Goal: Transaction & Acquisition: Purchase product/service

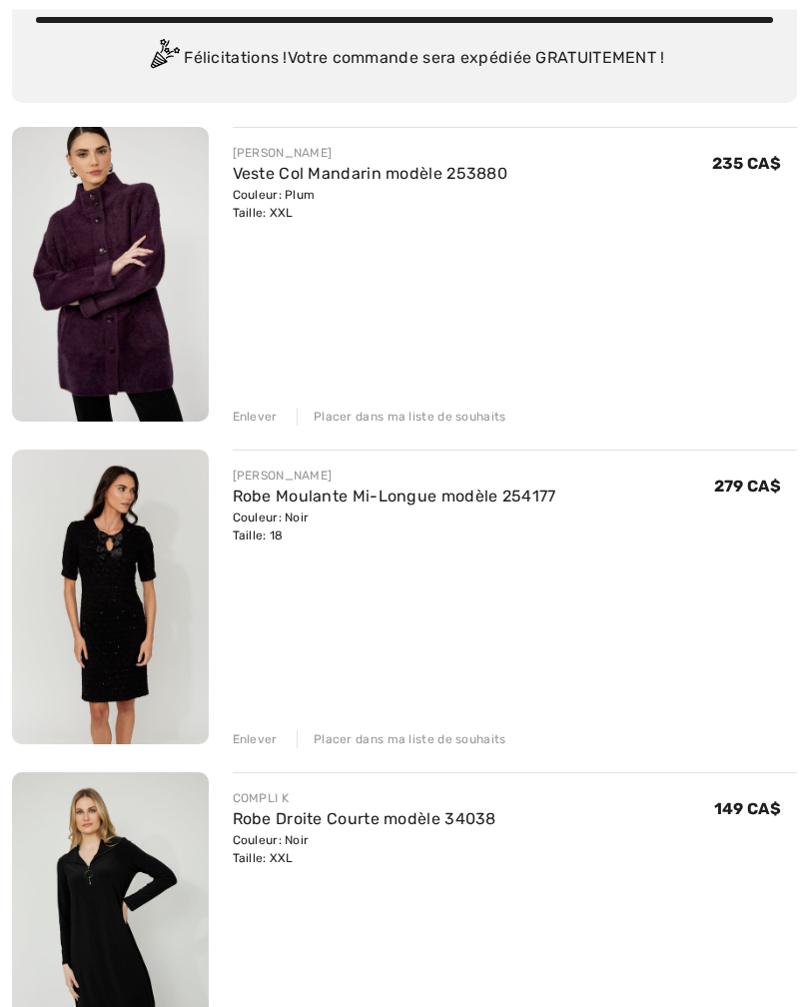
click at [271, 736] on div "Enlever" at bounding box center [255, 740] width 45 height 18
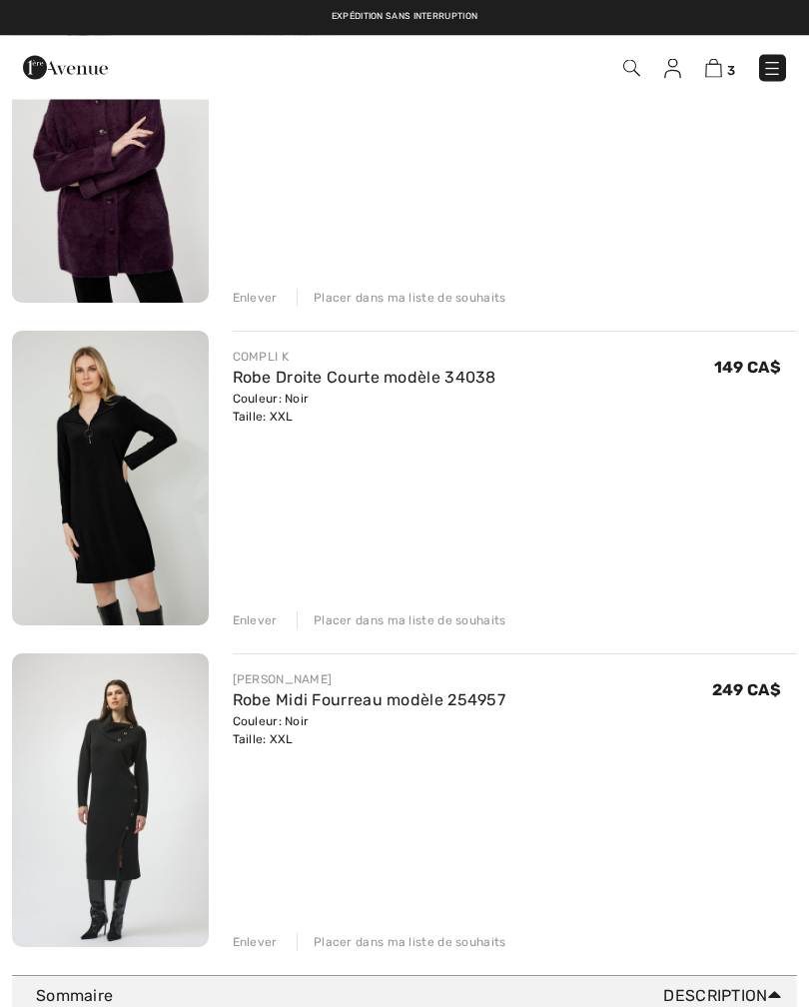
scroll to position [287, 0]
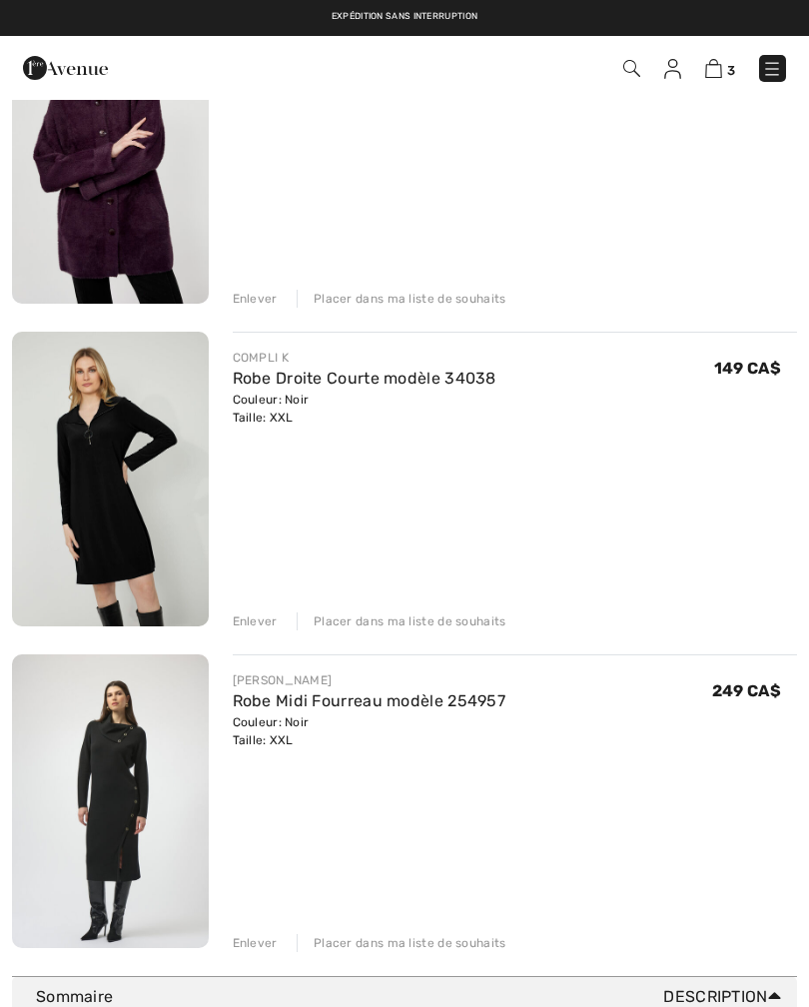
click at [273, 946] on div "Enlever" at bounding box center [255, 943] width 45 height 18
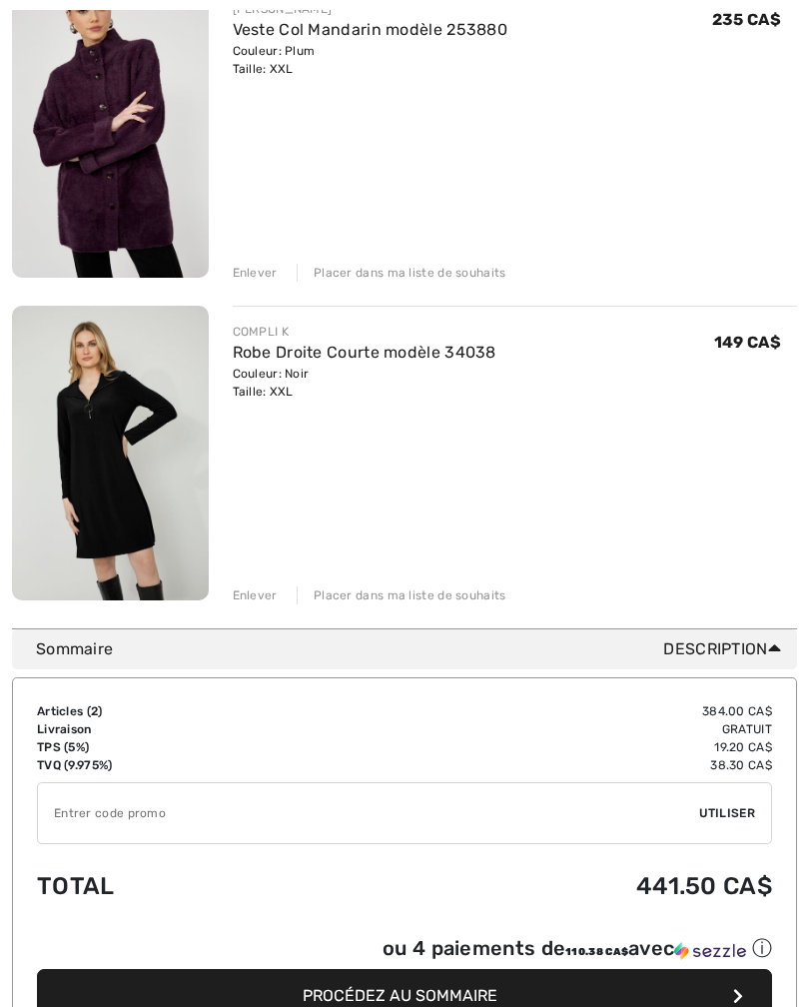
scroll to position [316, 0]
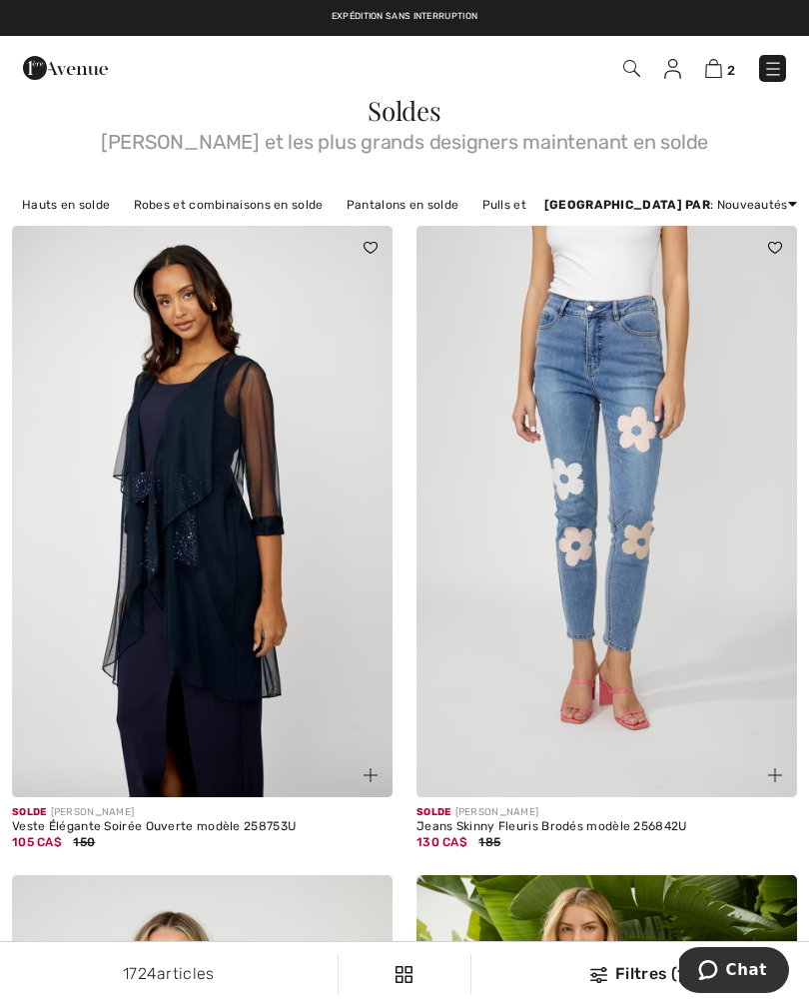
click at [272, 204] on link "Robes et combinaisons en solde" at bounding box center [229, 205] width 210 height 26
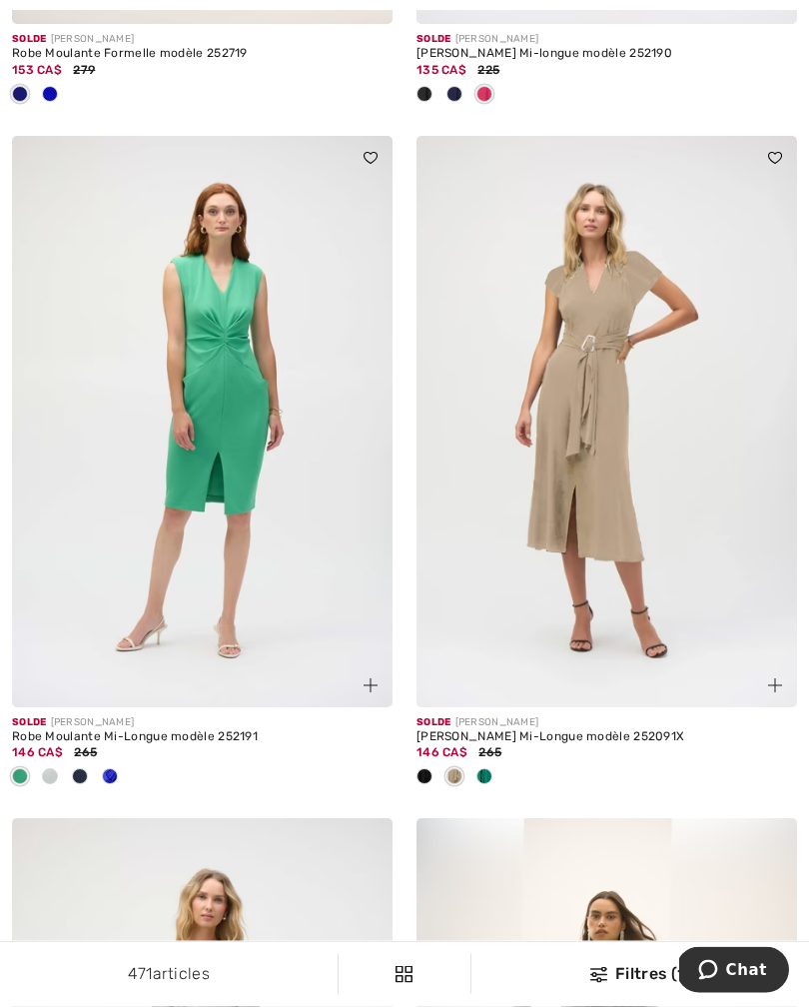
scroll to position [2760, 0]
click at [424, 773] on span at bounding box center [424, 776] width 16 height 16
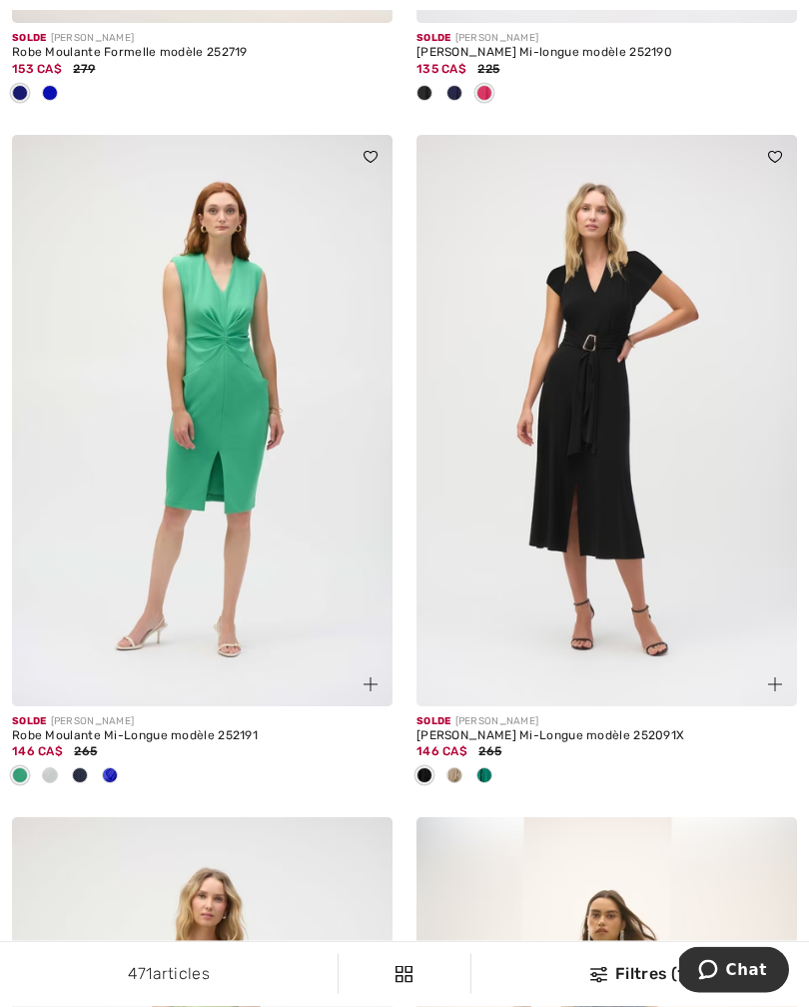
scroll to position [2761, 0]
click at [645, 512] on img at bounding box center [606, 420] width 380 height 571
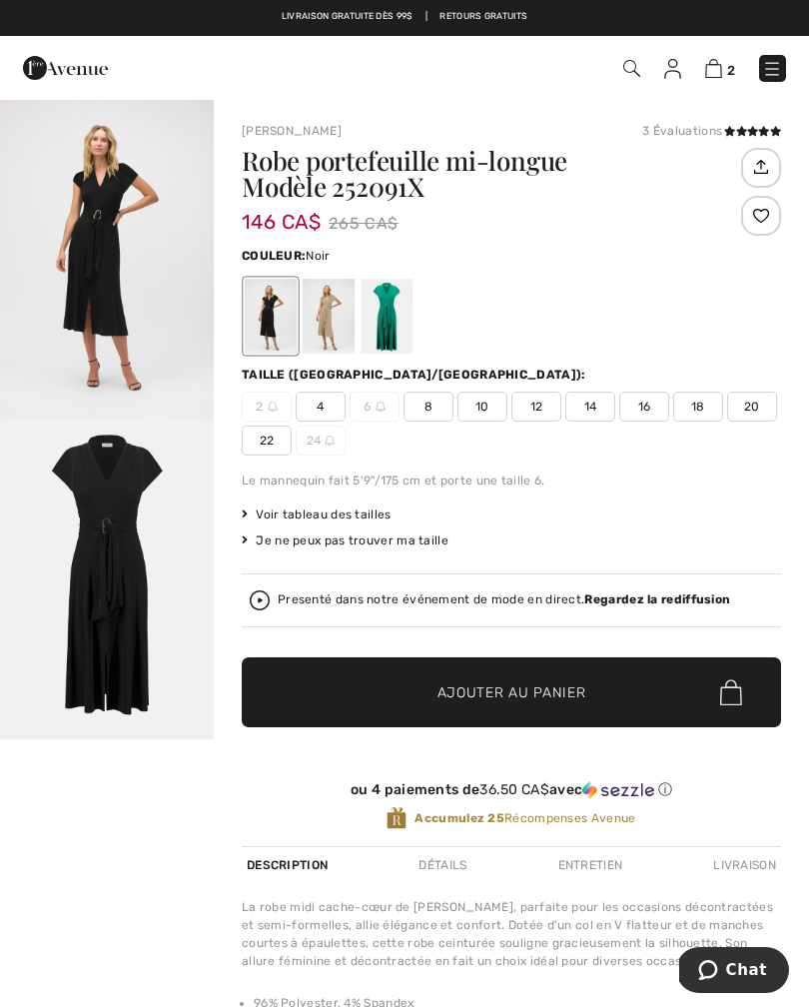
click at [695, 408] on span "18" at bounding box center [698, 406] width 50 height 30
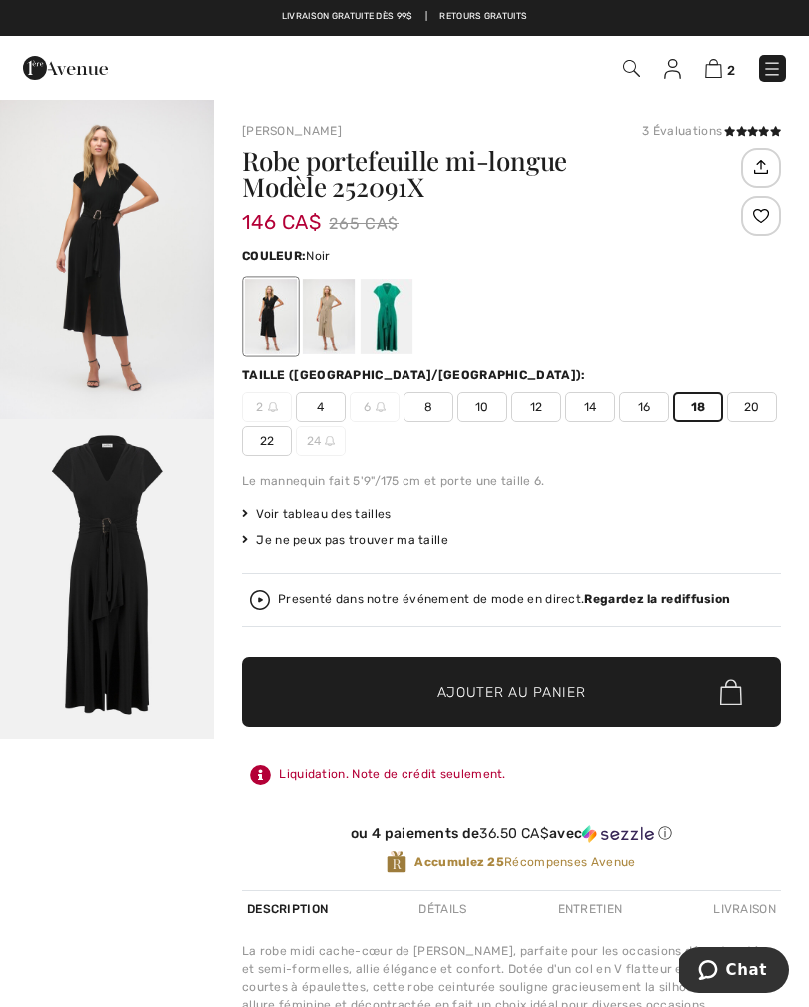
click at [538, 694] on span "Ajouter au panier" at bounding box center [511, 692] width 149 height 21
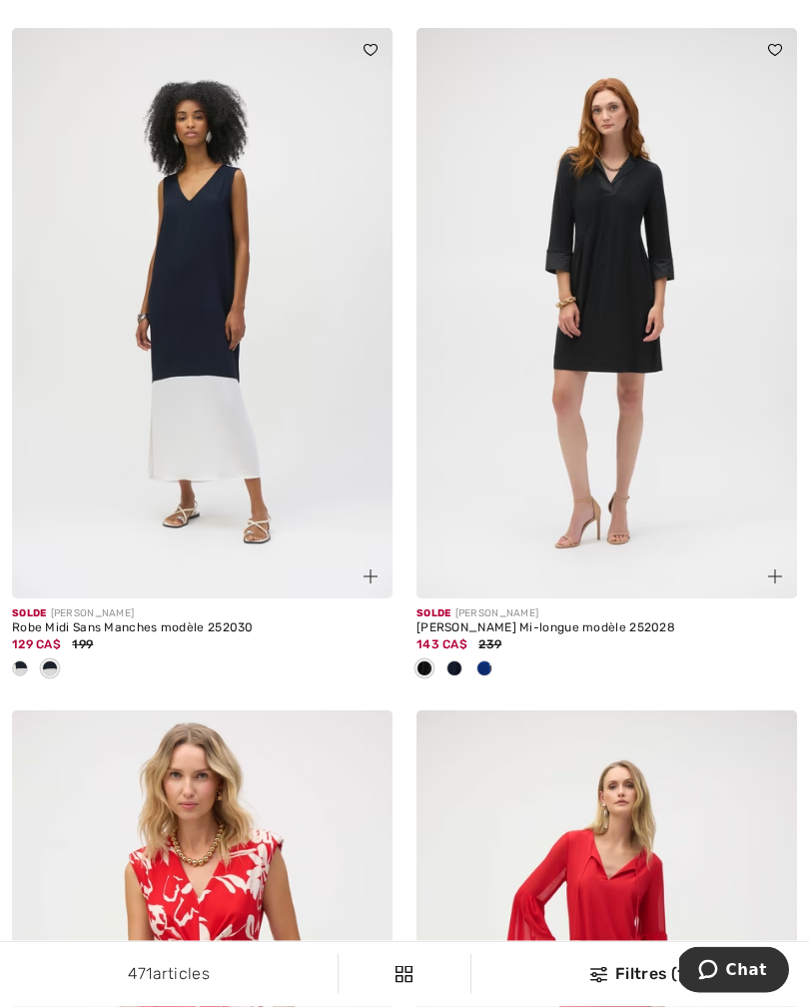
scroll to position [8695, 0]
click at [619, 306] on img at bounding box center [606, 313] width 380 height 571
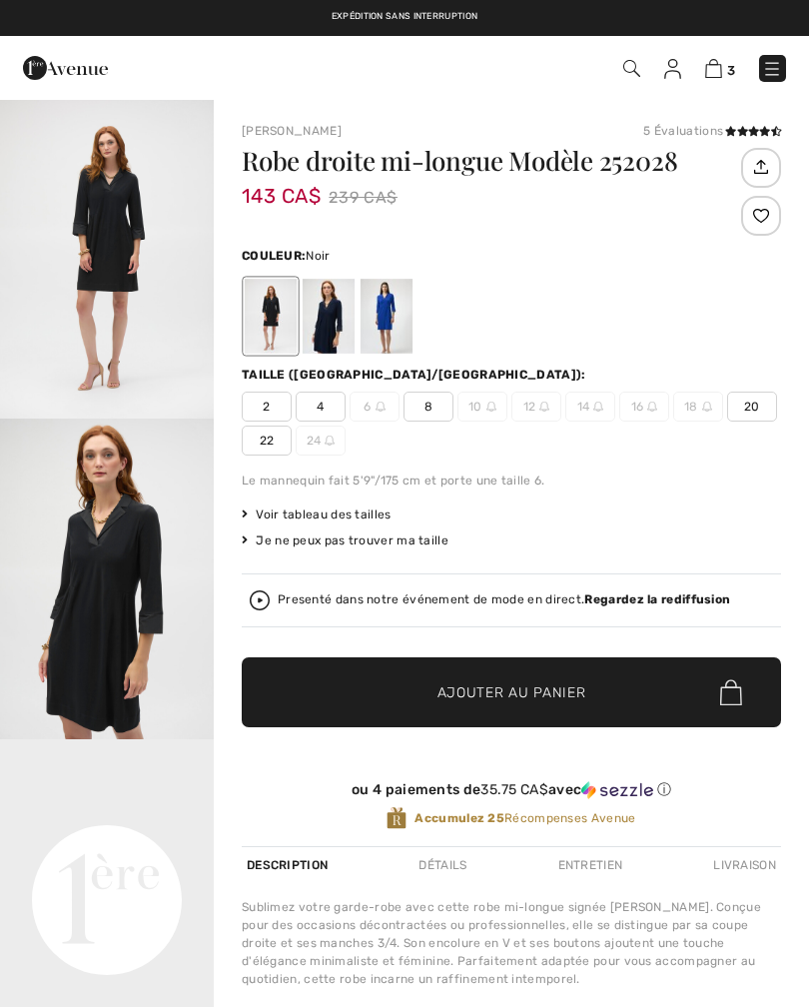
checkbox input "true"
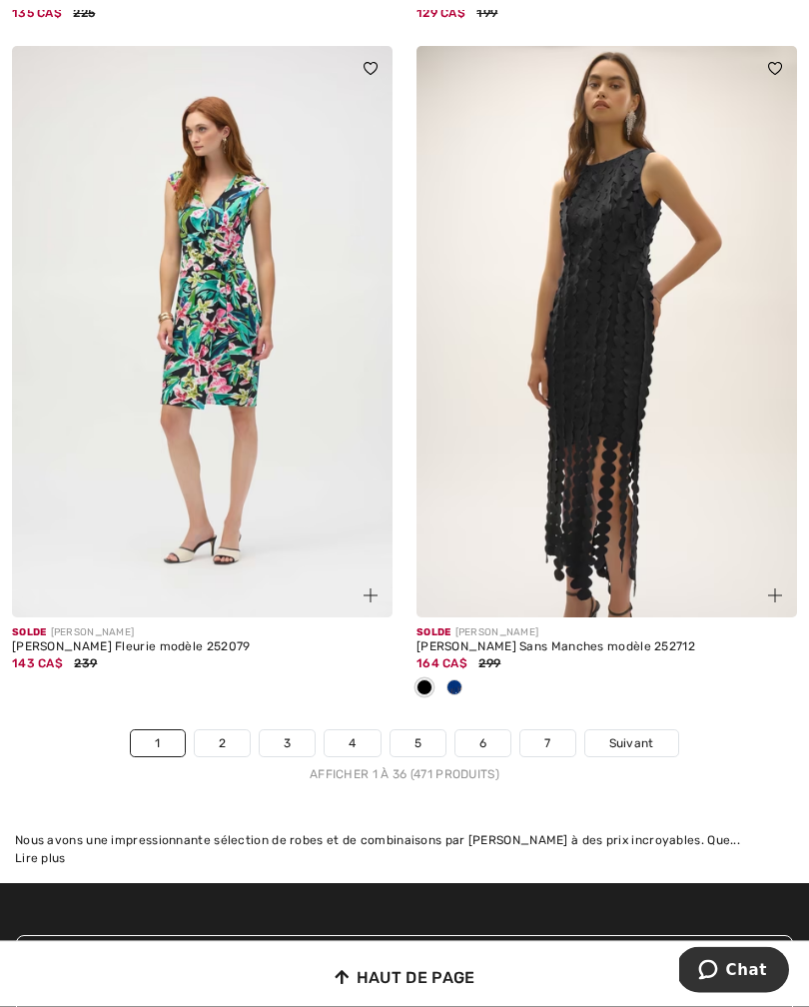
scroll to position [12022, 0]
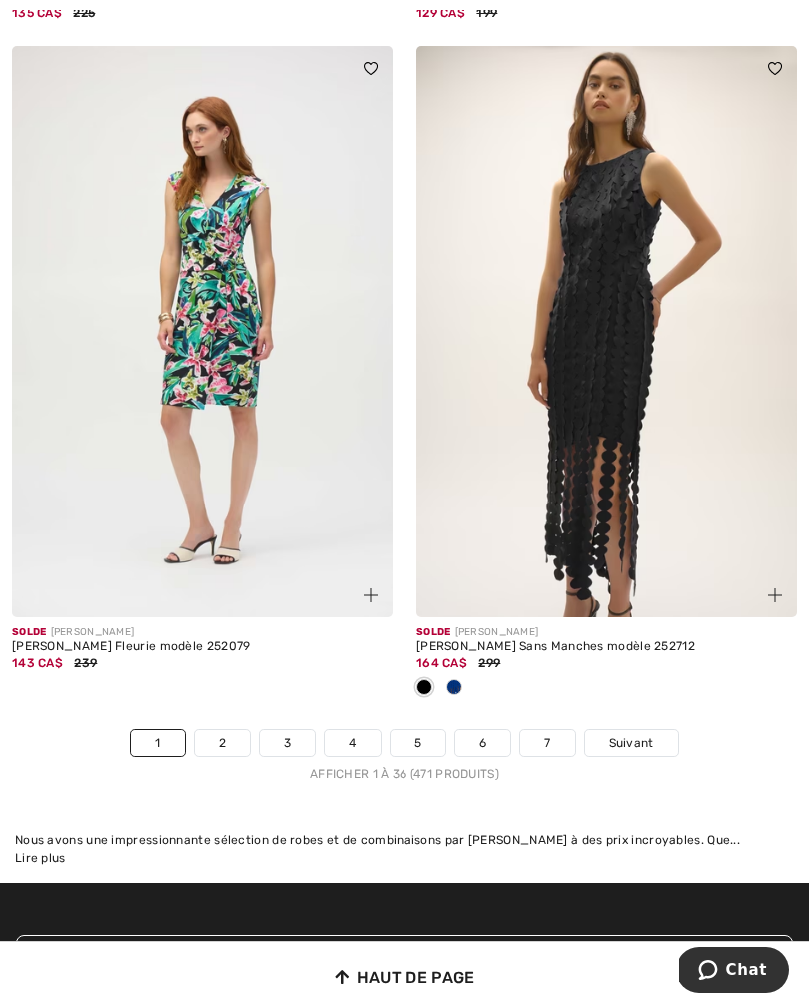
click at [236, 730] on link "2" at bounding box center [222, 743] width 55 height 26
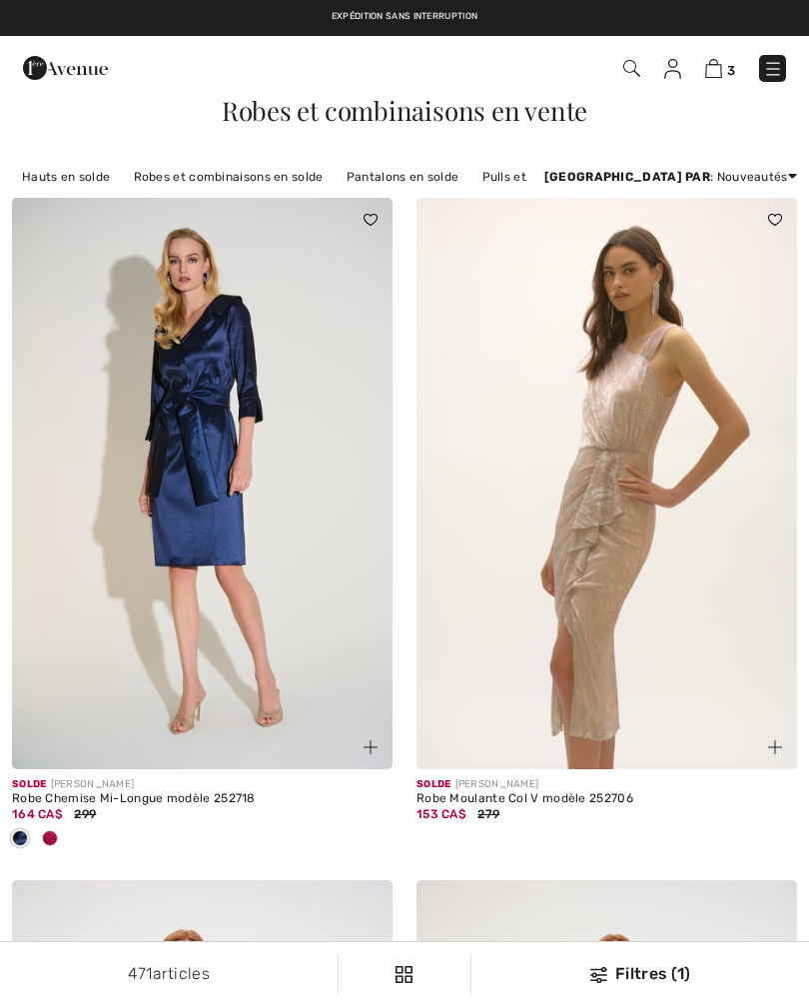
checkbox input "true"
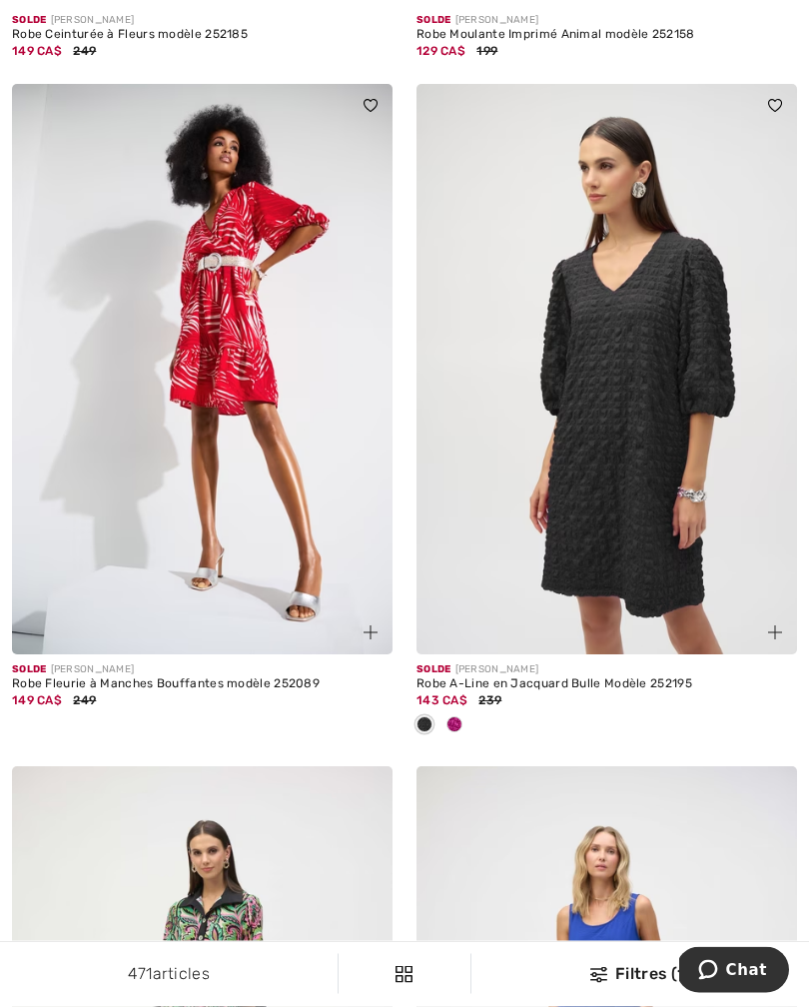
scroll to position [1446, 0]
click at [640, 483] on img at bounding box center [606, 369] width 380 height 571
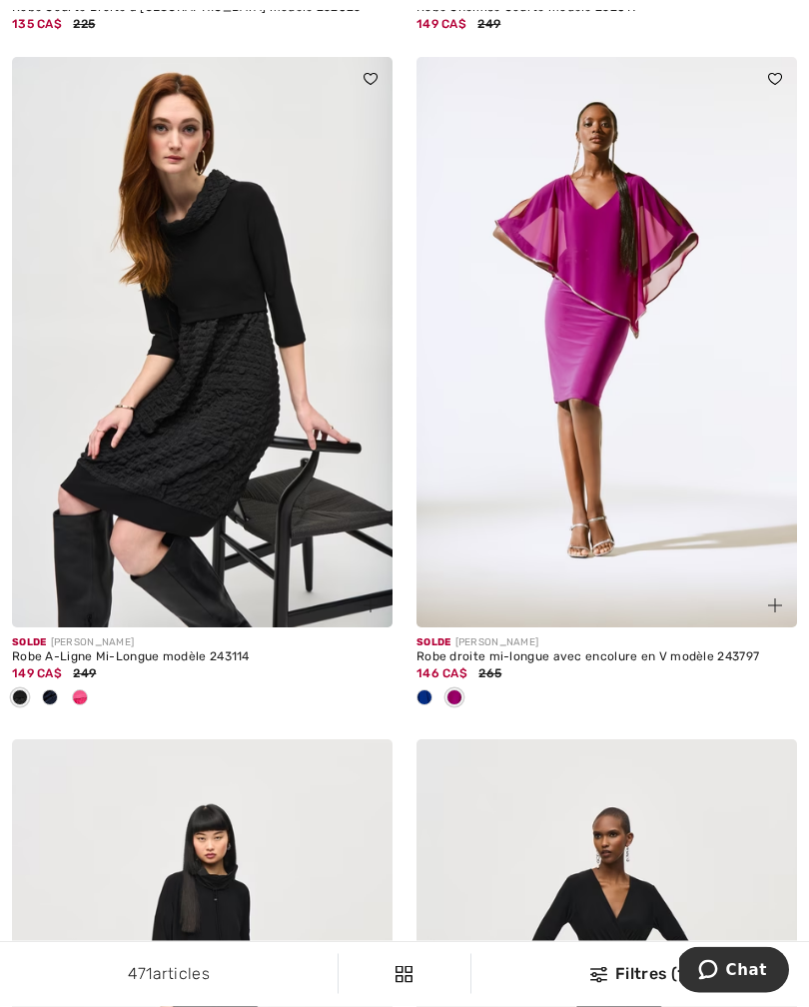
scroll to position [10382, 0]
click at [180, 477] on img at bounding box center [202, 342] width 380 height 571
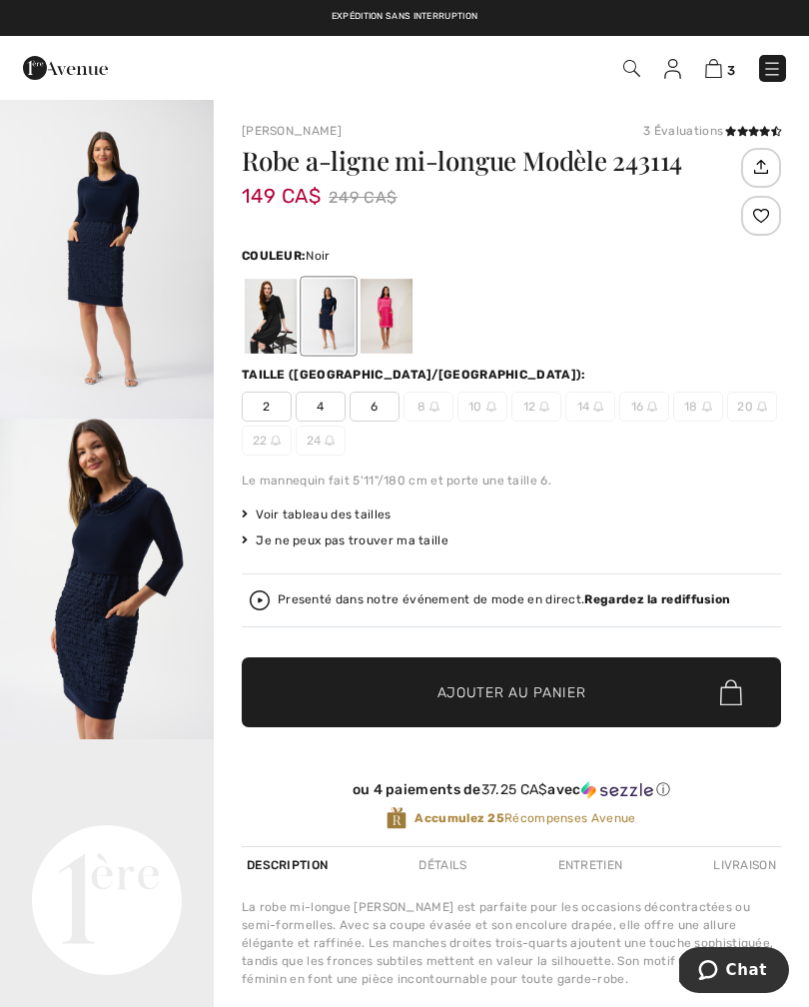
click at [269, 336] on div at bounding box center [271, 316] width 52 height 75
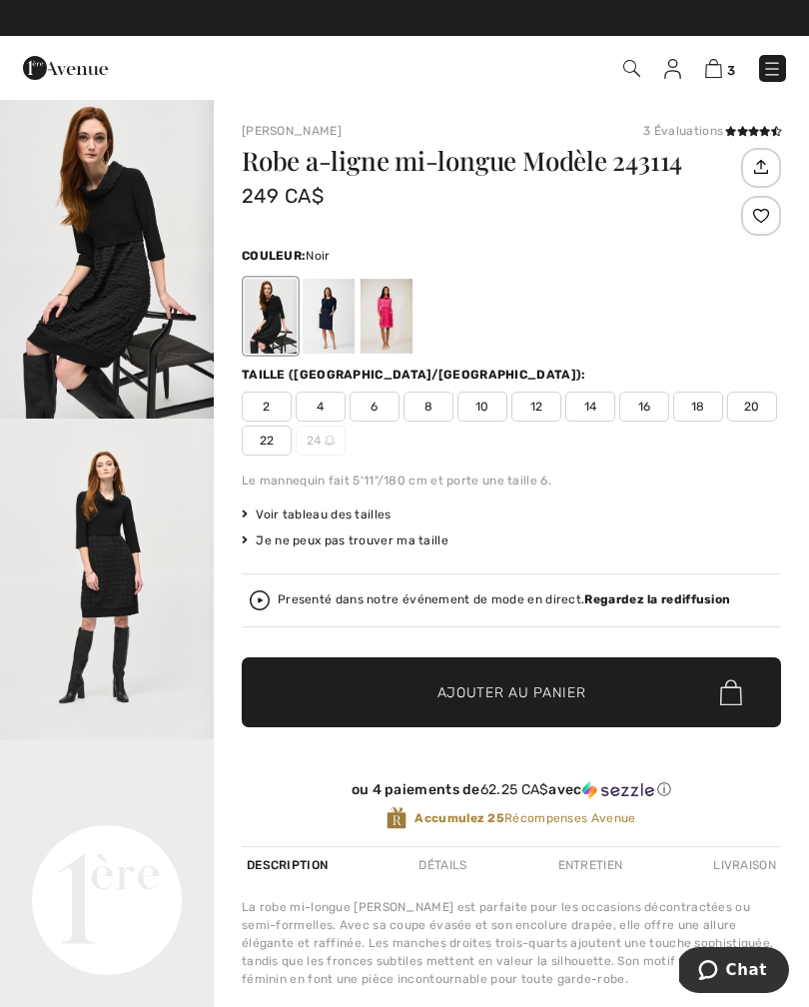
click at [698, 411] on span "18" at bounding box center [698, 406] width 50 height 30
click at [515, 696] on span "Ajouter au panier" at bounding box center [511, 692] width 149 height 21
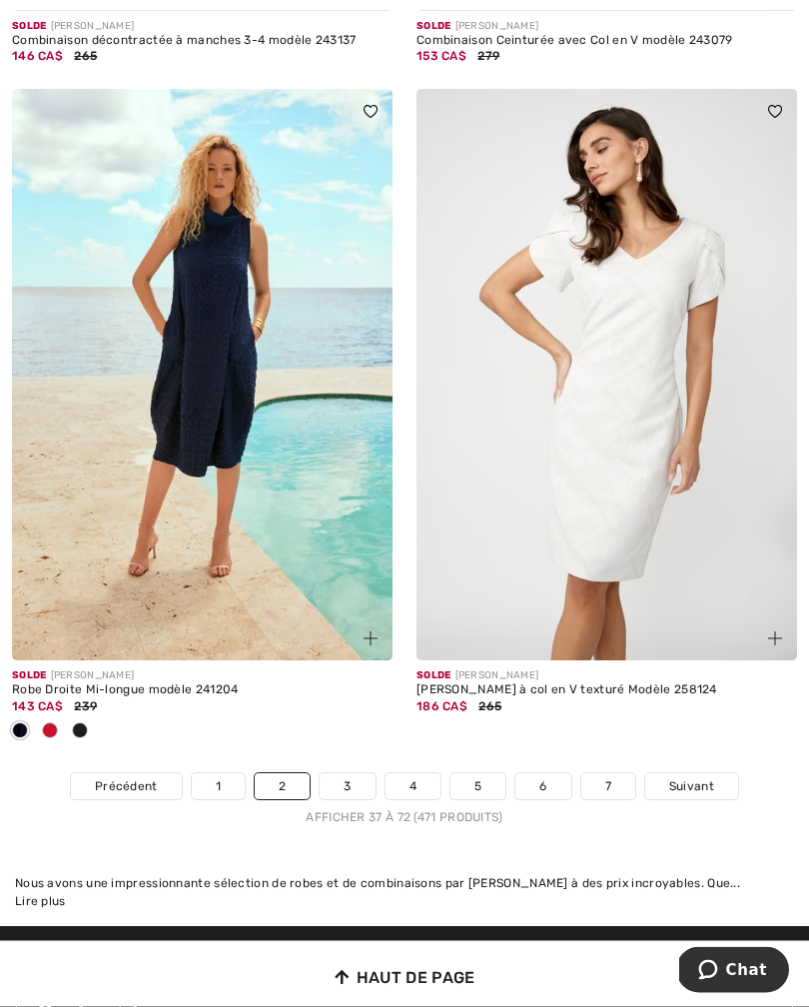
scroll to position [11681, 0]
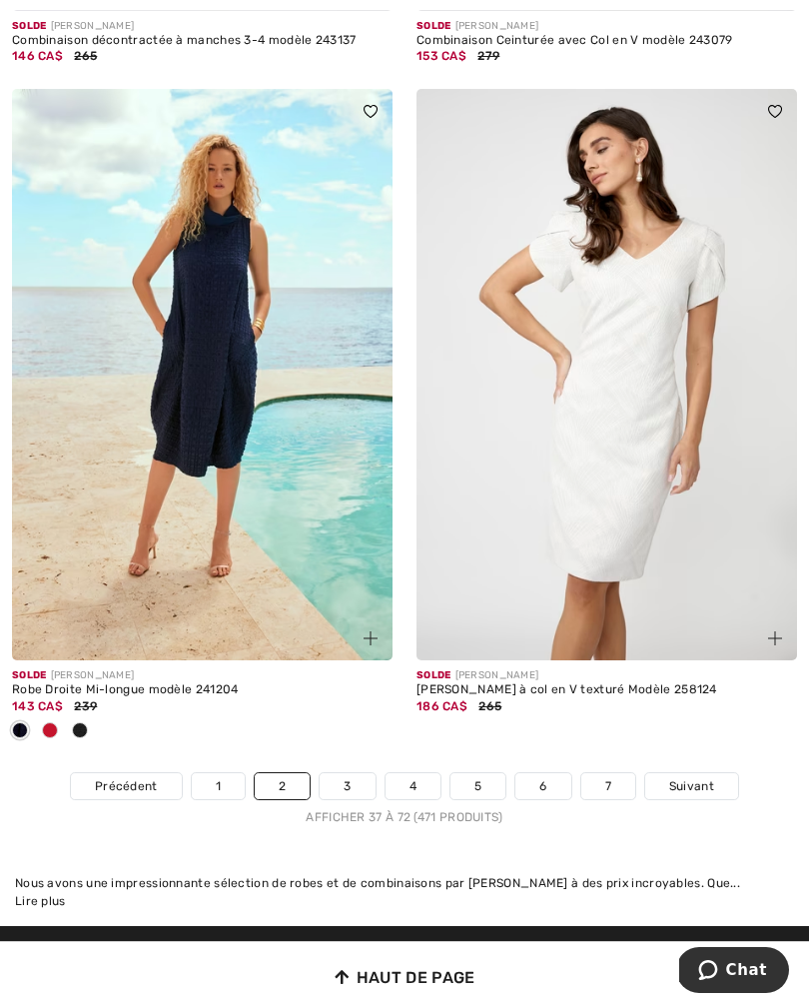
click at [341, 781] on link "3" at bounding box center [347, 786] width 55 height 26
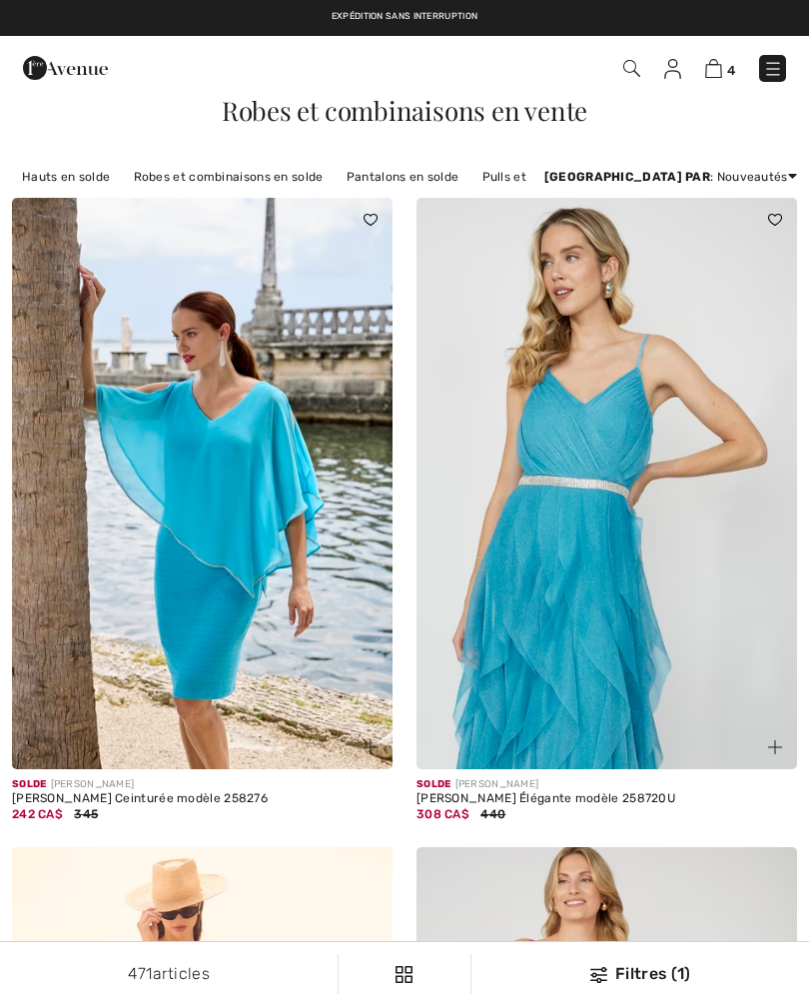
checkbox input "true"
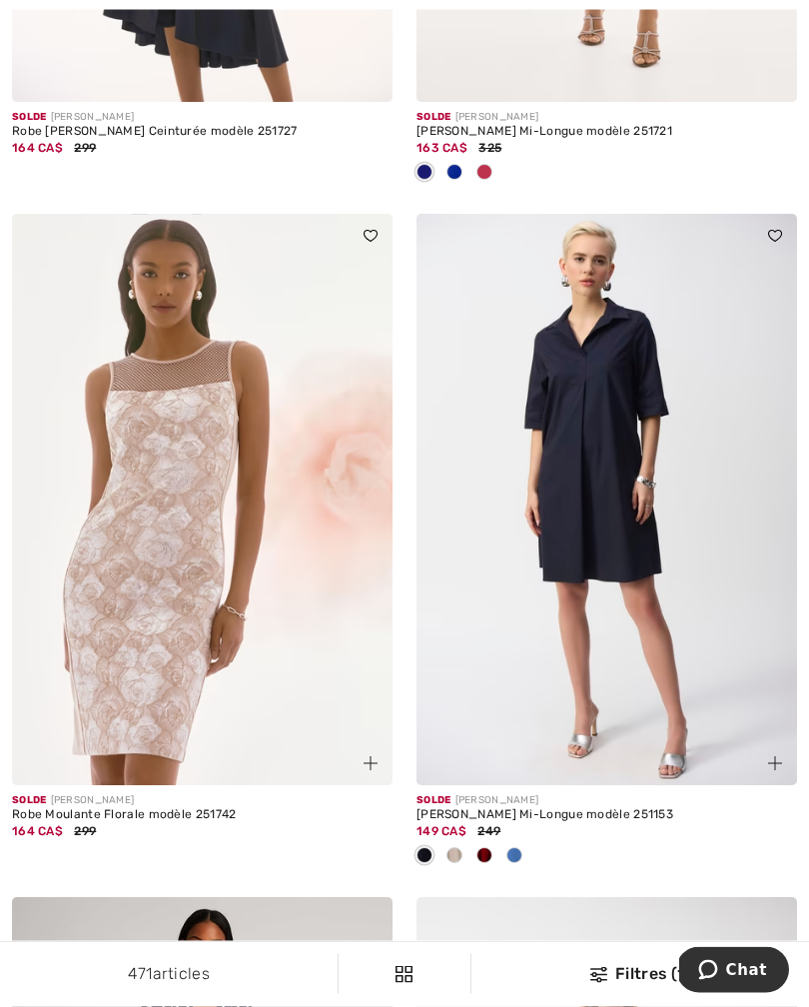
scroll to position [4832, 0]
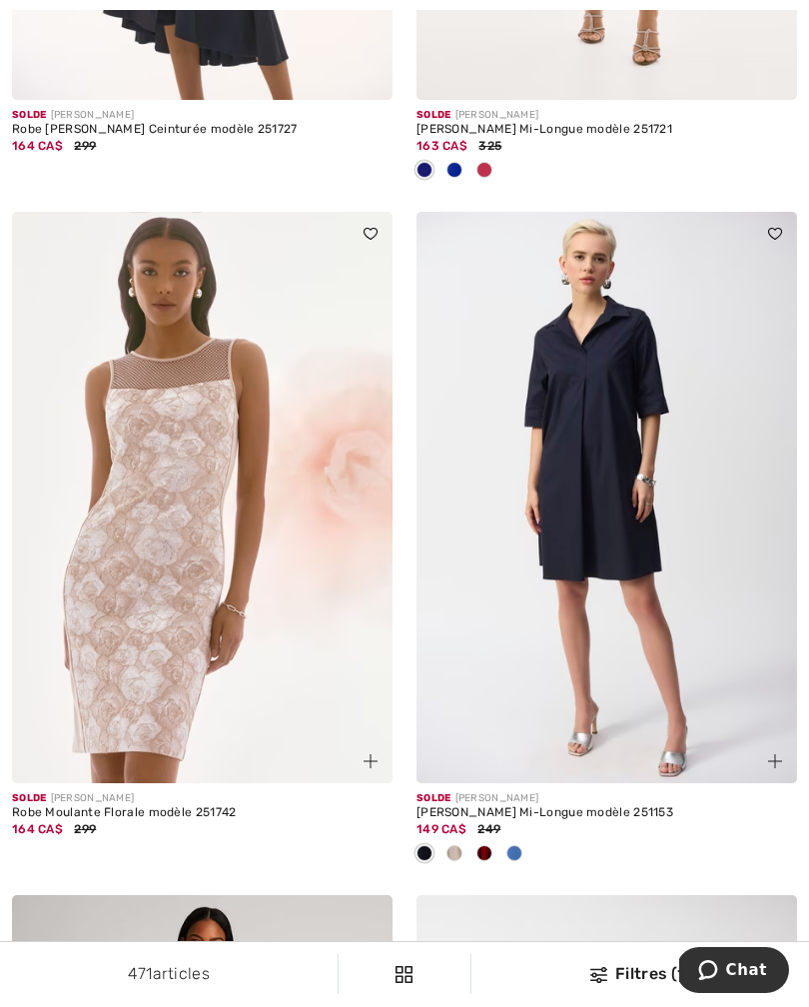
click at [614, 535] on img at bounding box center [606, 497] width 380 height 571
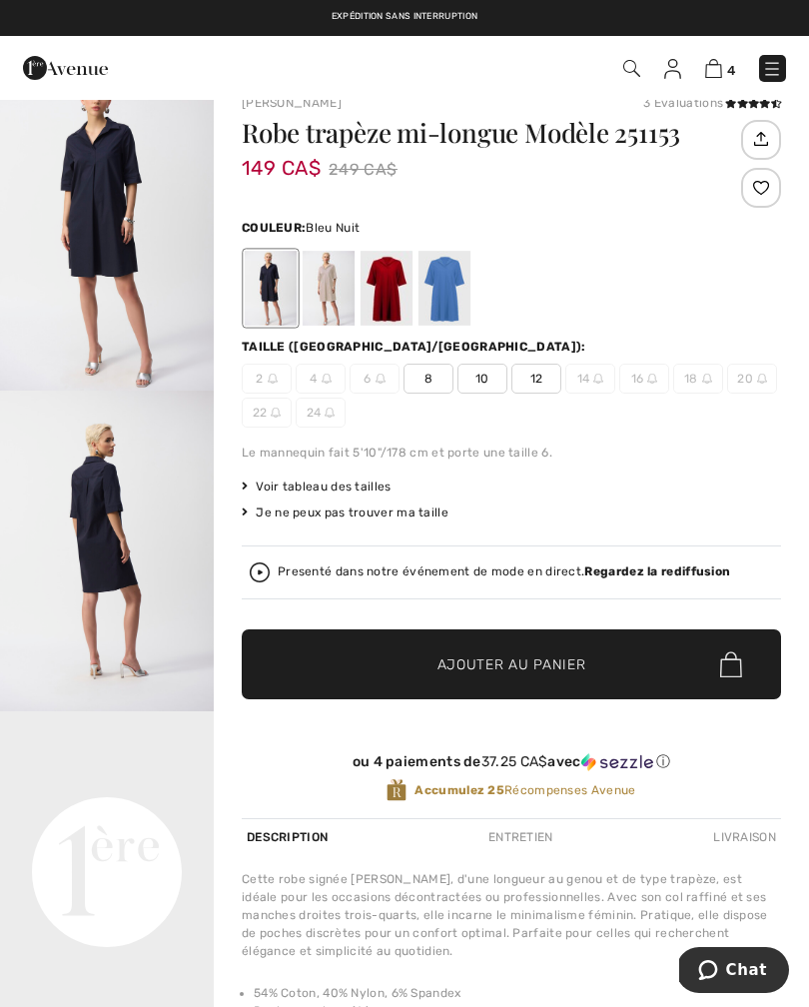
scroll to position [29, 0]
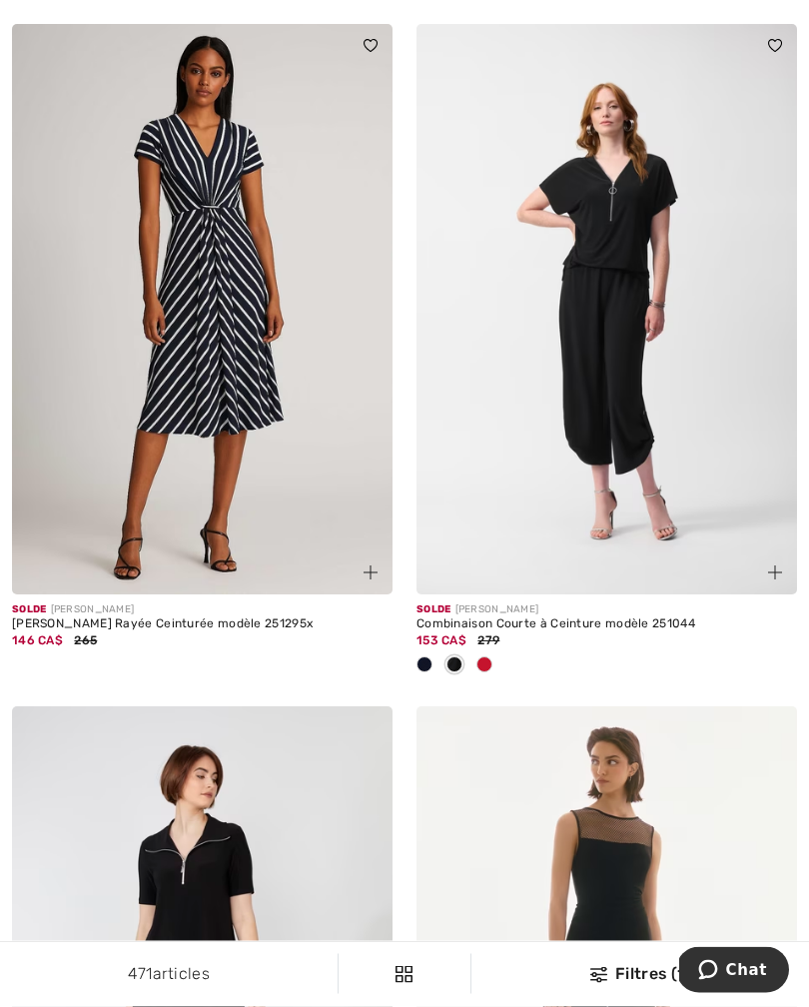
scroll to position [5703, 0]
click at [619, 384] on img at bounding box center [606, 309] width 380 height 571
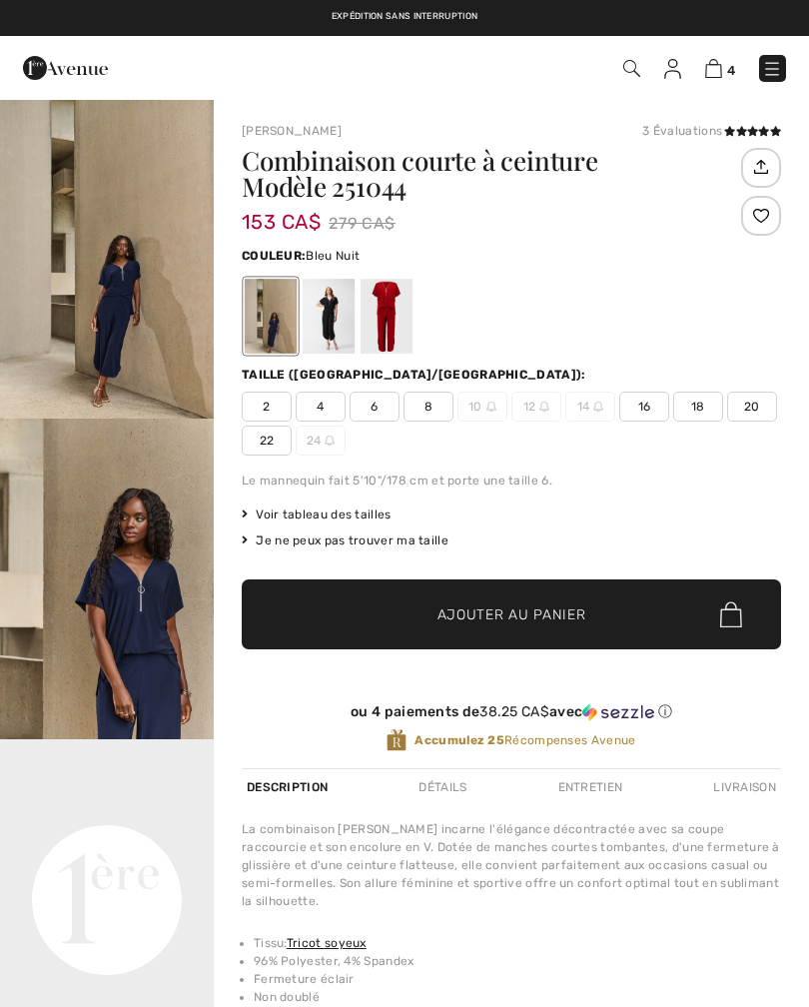
checkbox input "true"
click at [108, 846] on video "Your browser does not support the video tag." at bounding box center [107, 792] width 214 height 107
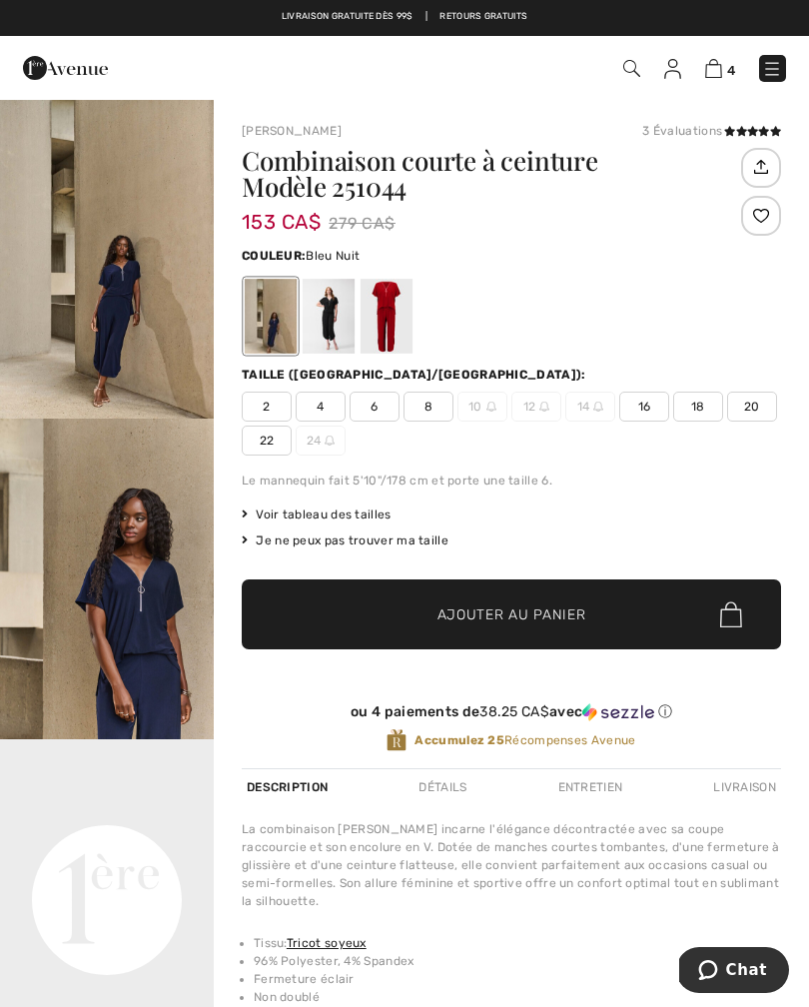
click at [173, 835] on video "Your browser does not support the video tag." at bounding box center [107, 792] width 214 height 107
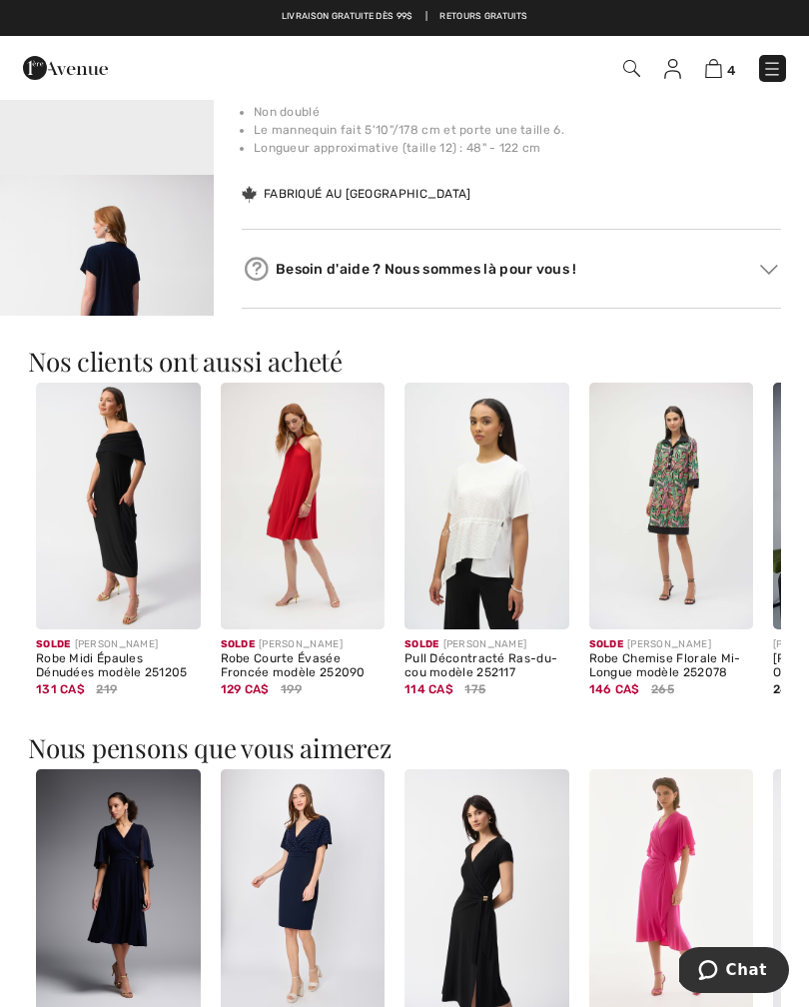
scroll to position [886, 0]
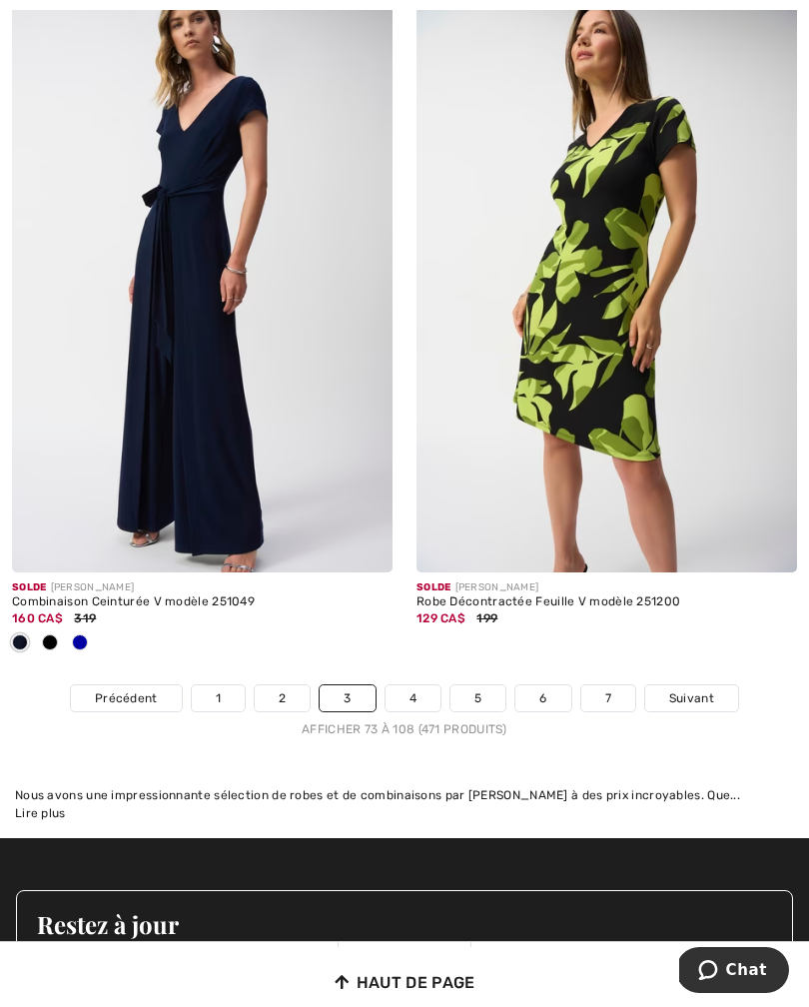
scroll to position [12166, 0]
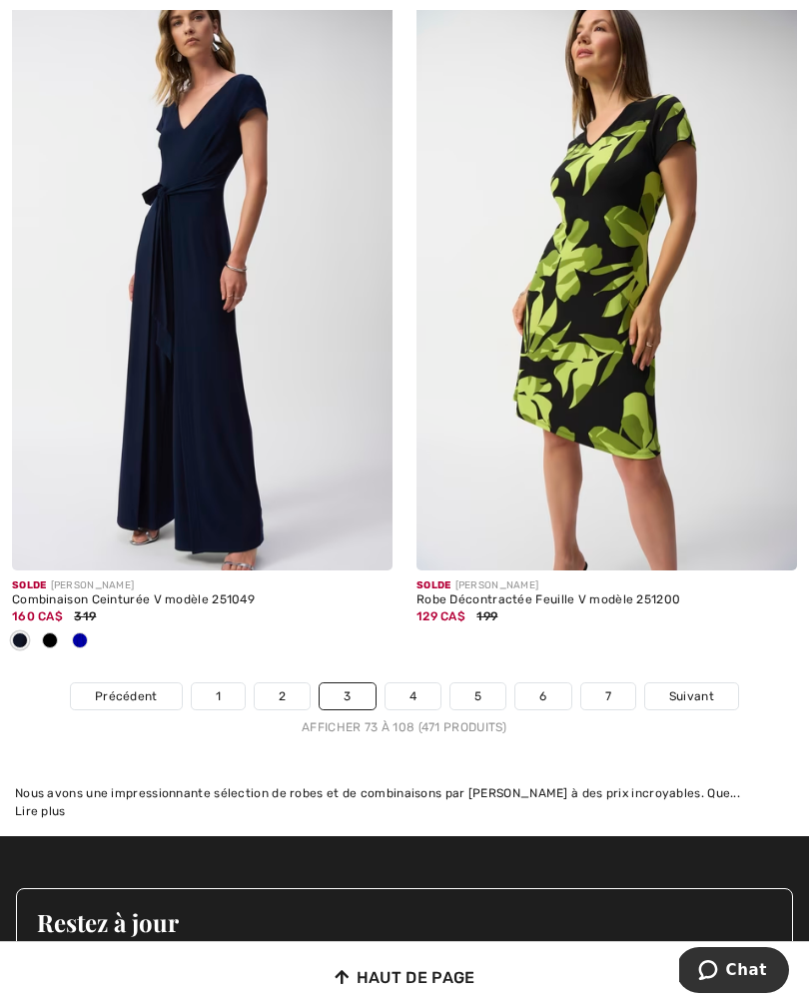
click at [418, 689] on link "4" at bounding box center [412, 696] width 55 height 26
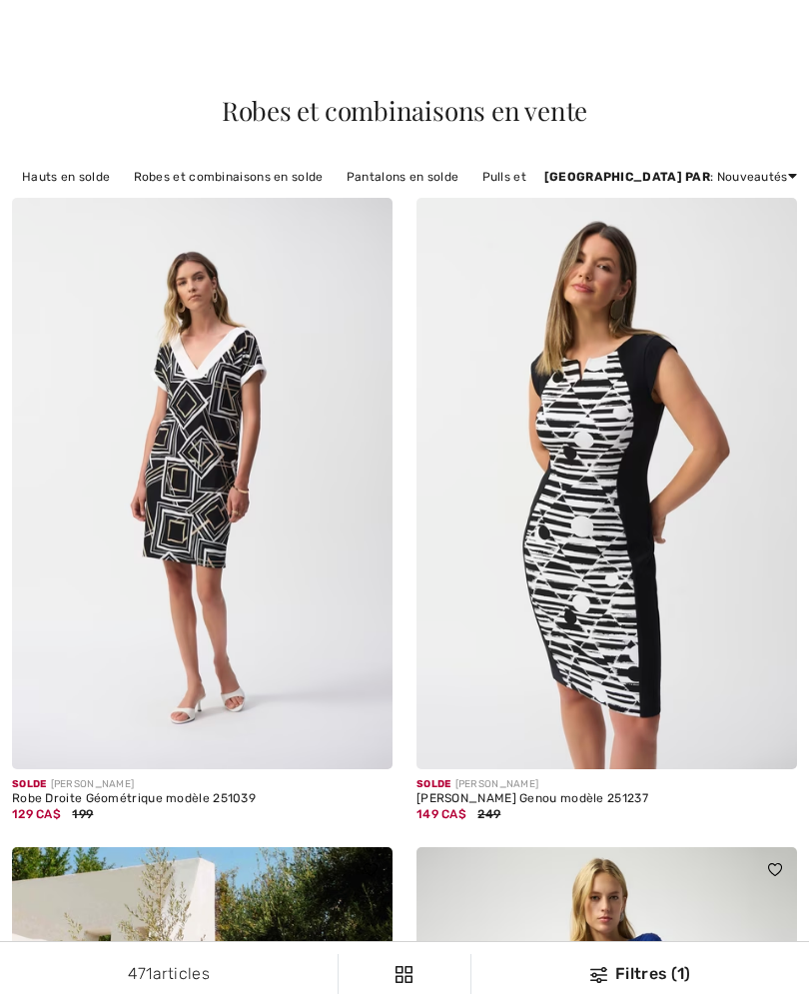
scroll to position [742, 0]
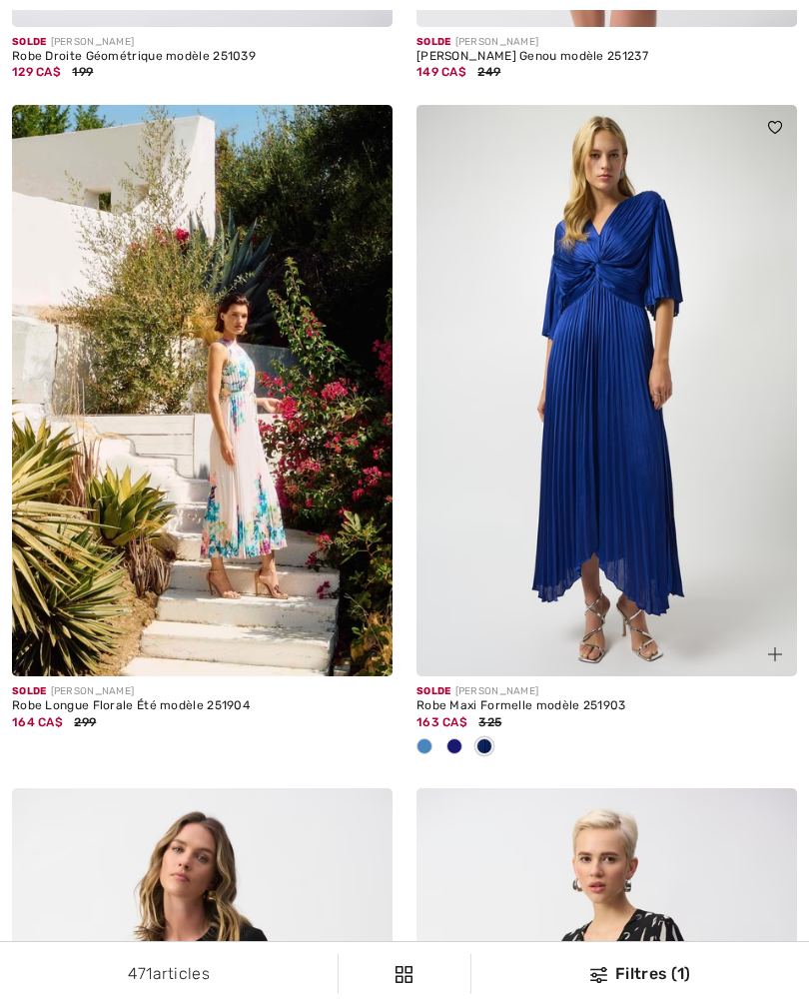
checkbox input "true"
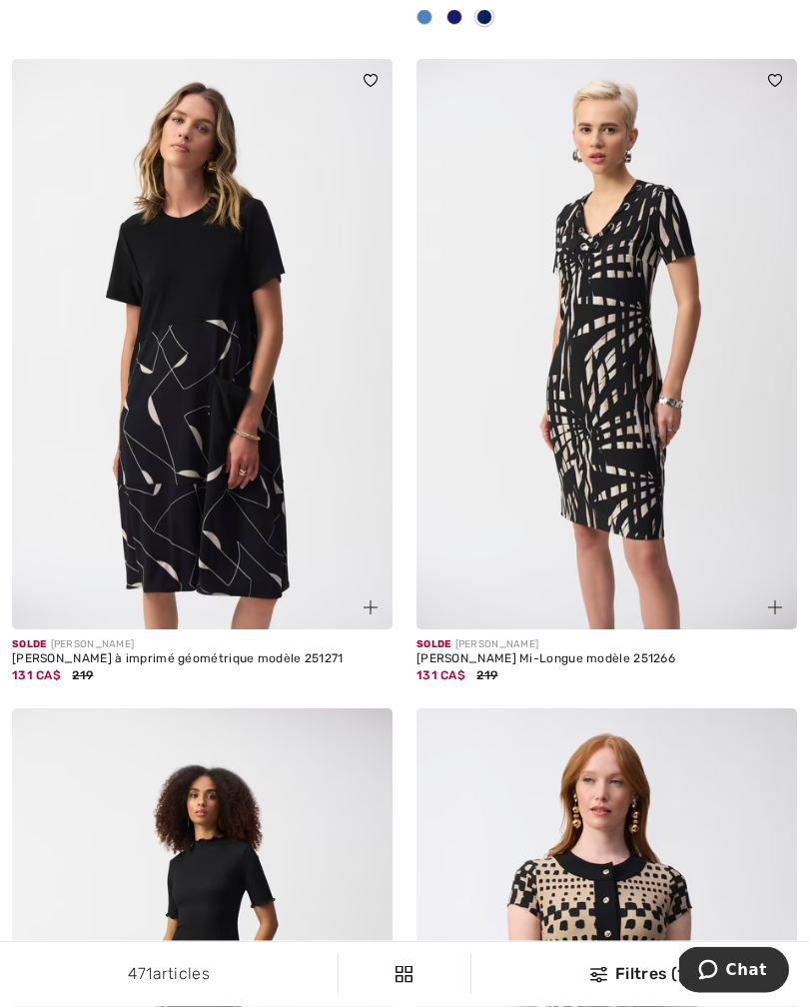
scroll to position [1471, 0]
click at [226, 492] on img at bounding box center [202, 344] width 380 height 571
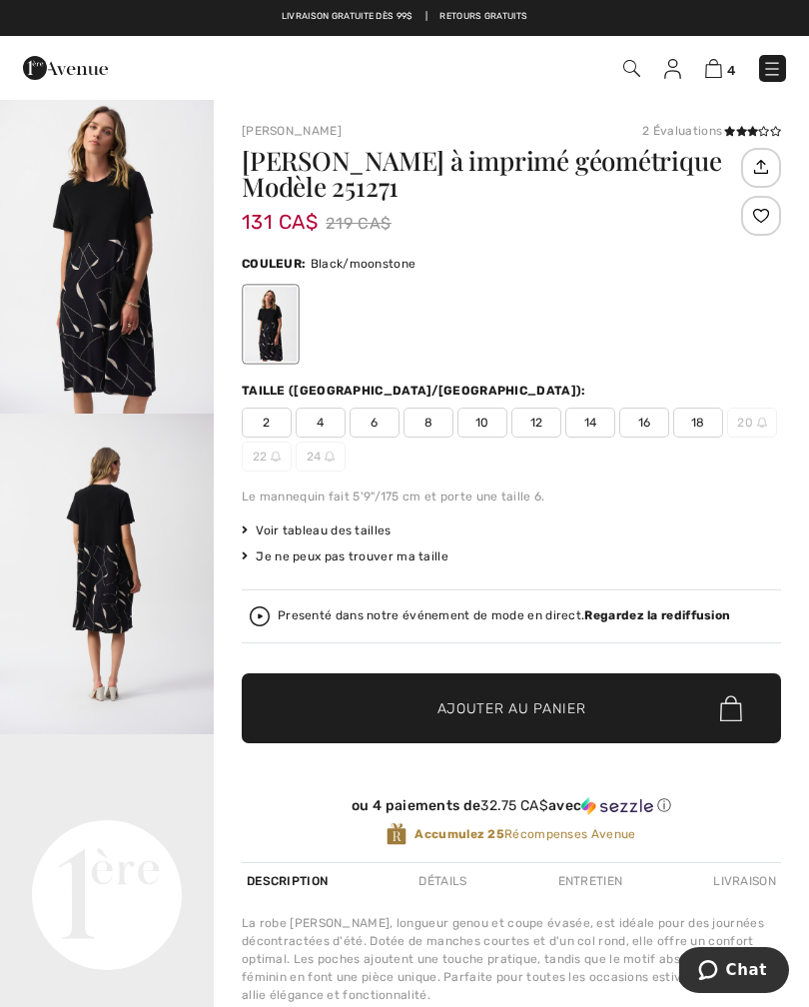
click at [114, 319] on img "1 / 5" at bounding box center [107, 253] width 214 height 321
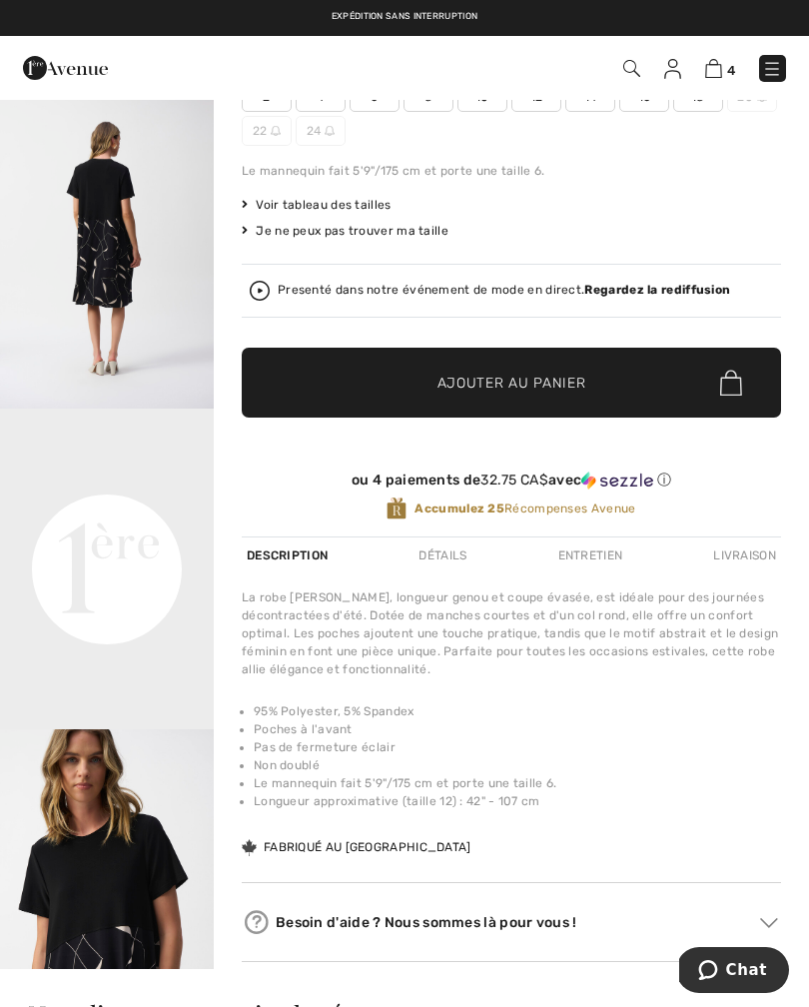
scroll to position [327, 0]
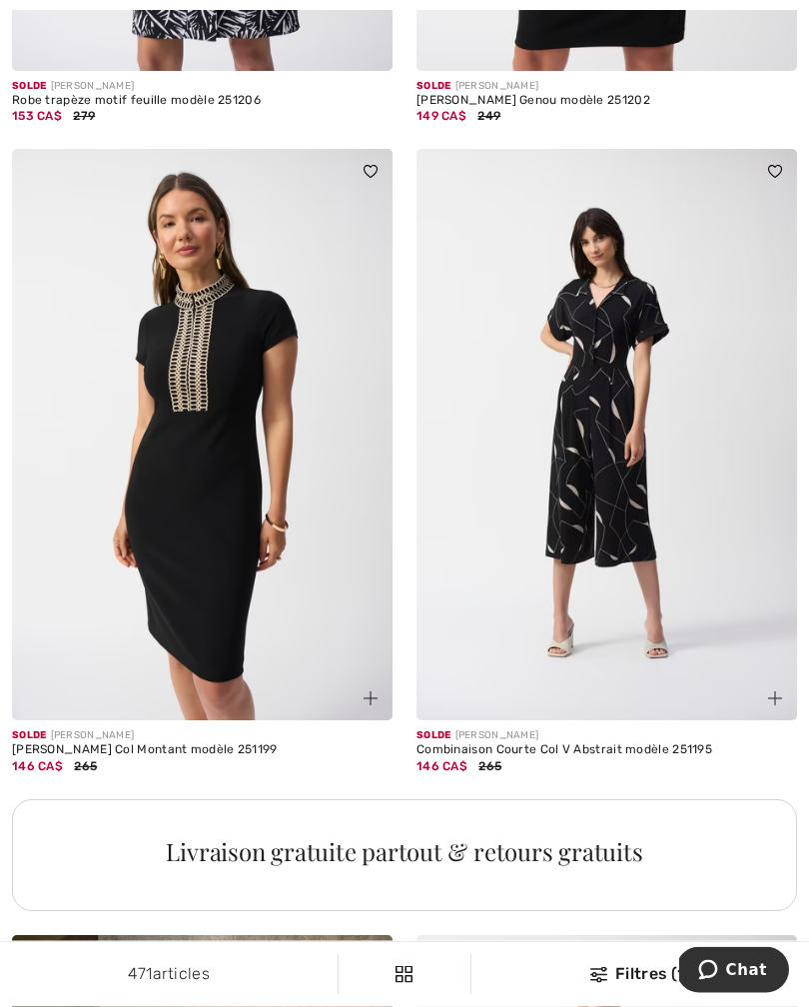
scroll to position [3328, 0]
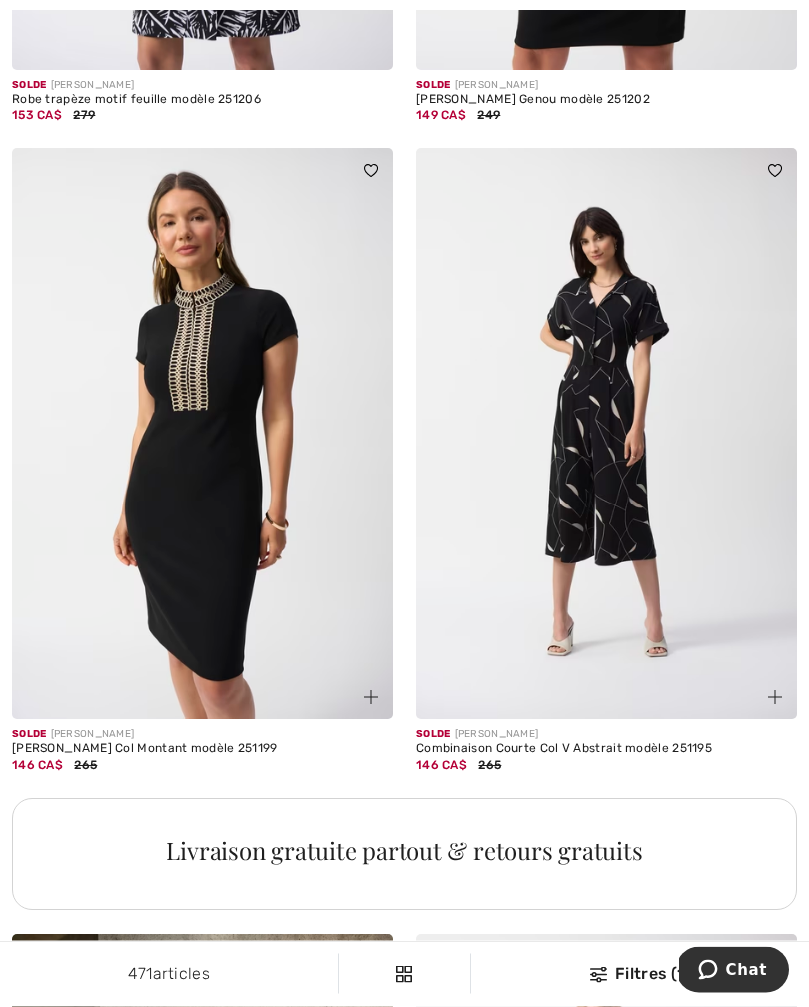
click at [231, 539] on img at bounding box center [202, 434] width 380 height 571
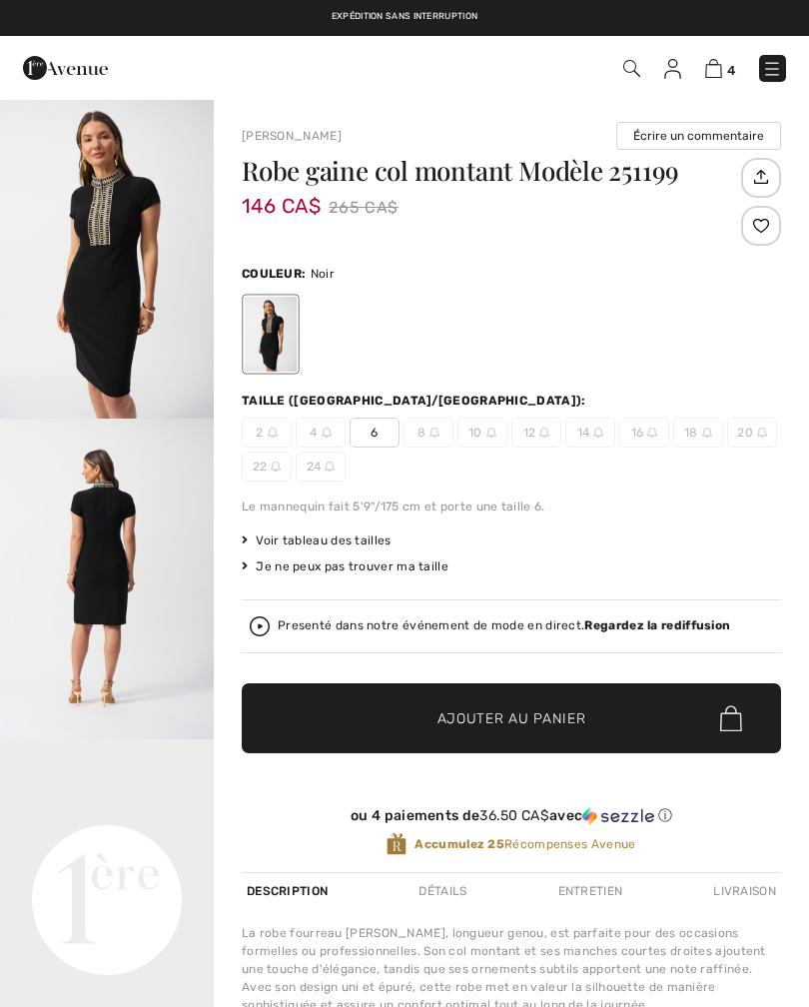
checkbox input "true"
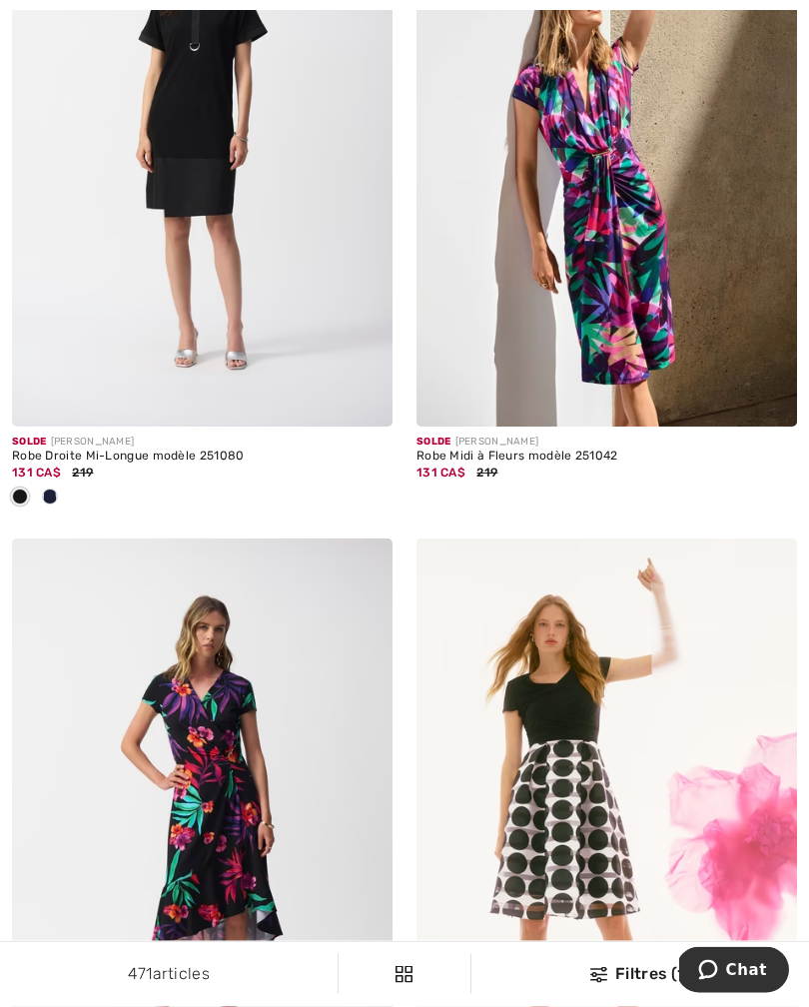
scroll to position [5706, 0]
click at [238, 154] on img at bounding box center [202, 141] width 380 height 571
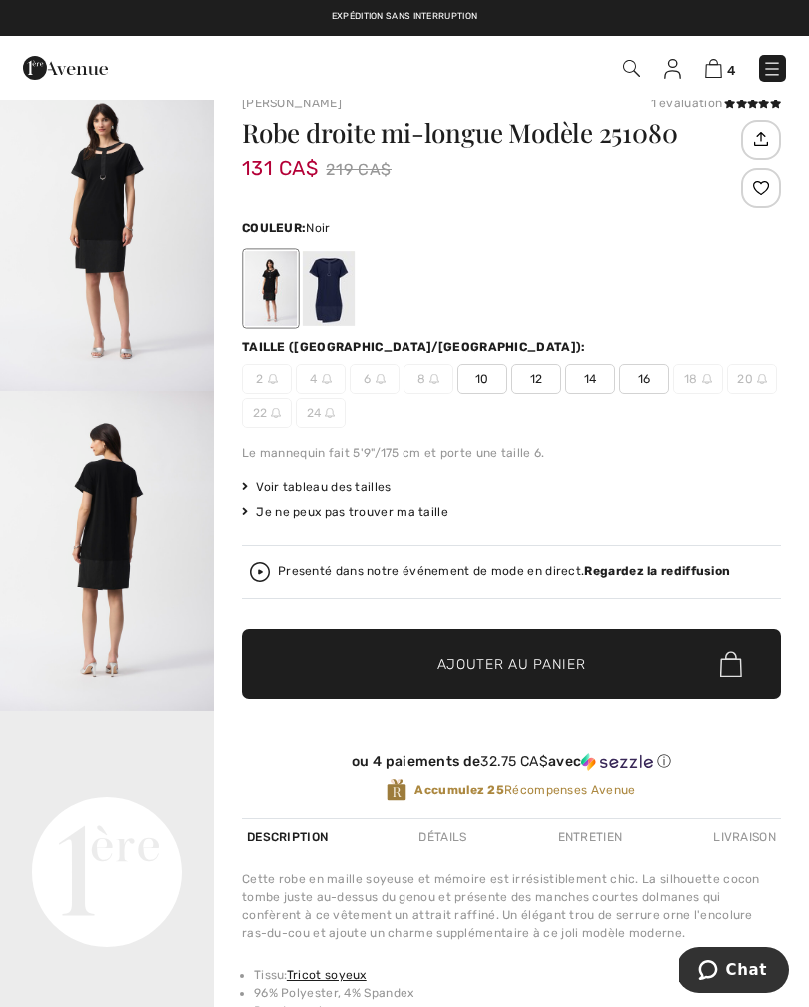
scroll to position [29, 0]
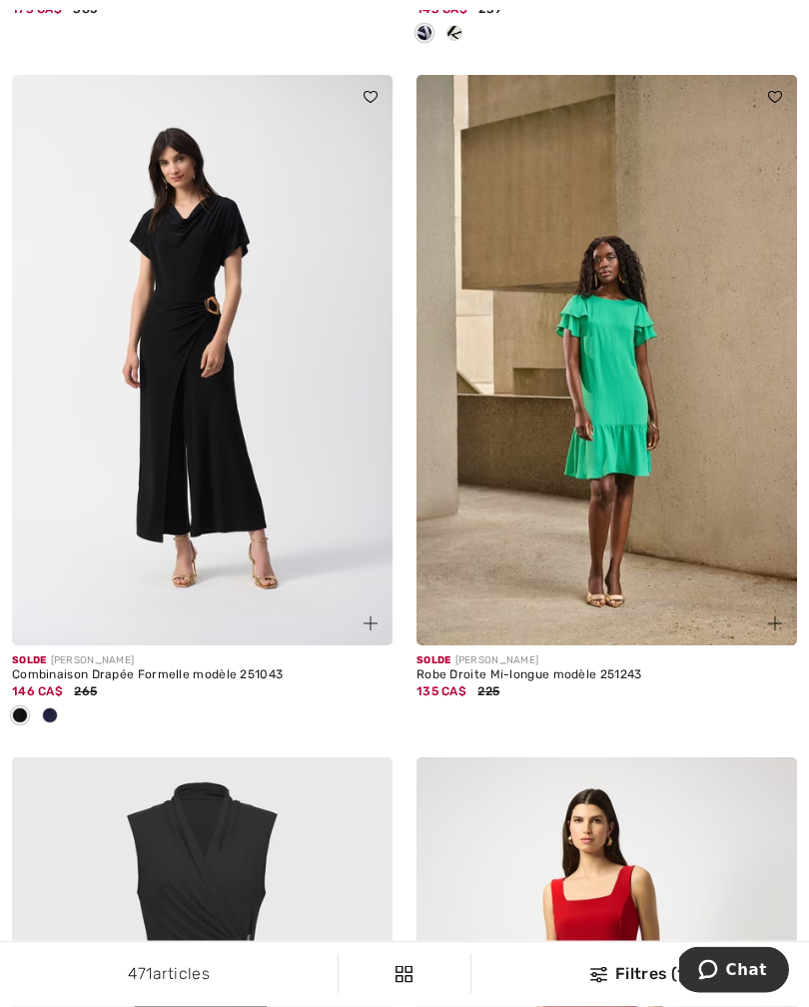
scroll to position [10430, 0]
click at [192, 420] on img at bounding box center [202, 360] width 380 height 571
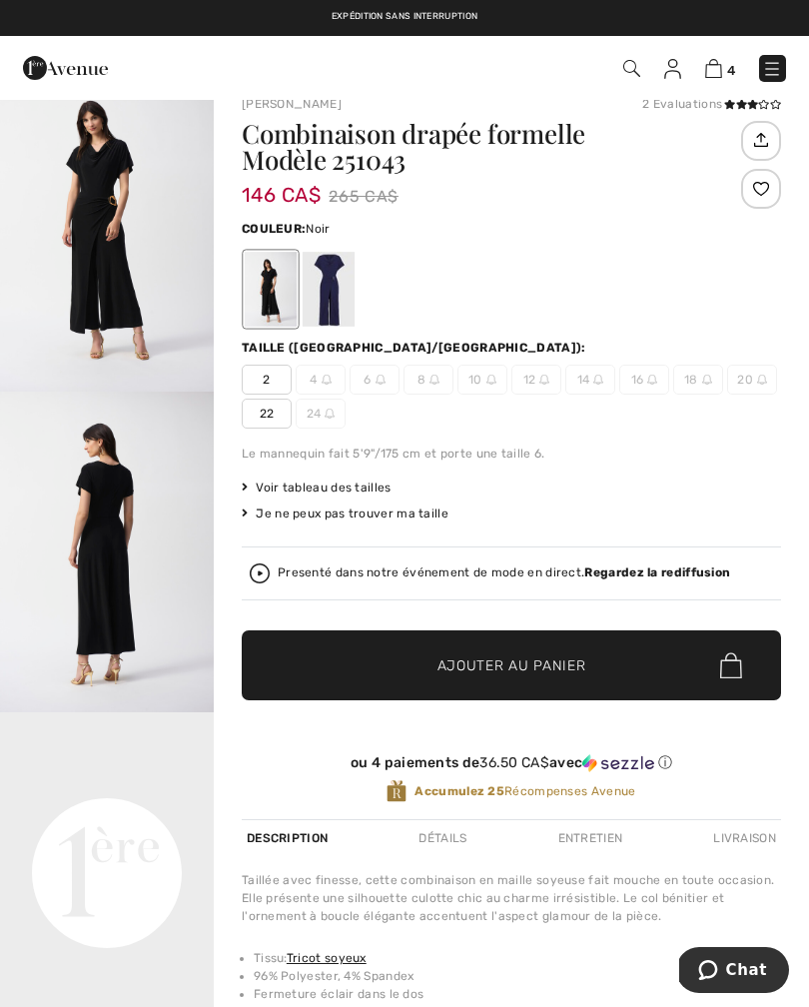
scroll to position [29, 0]
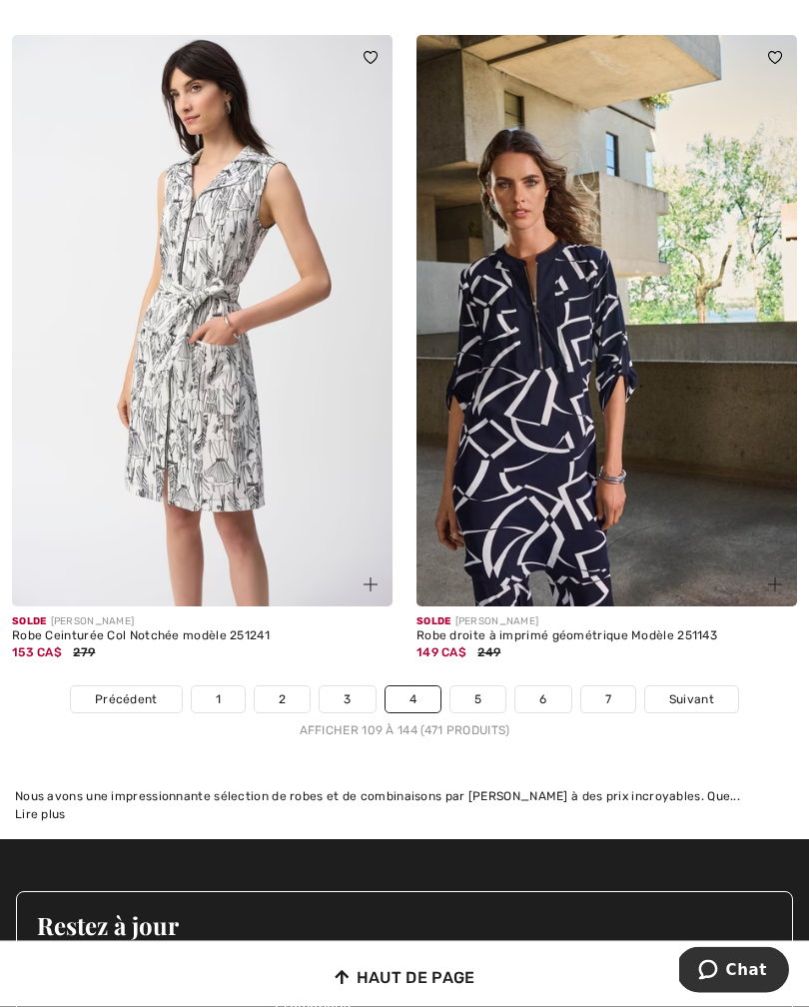
scroll to position [11833, 0]
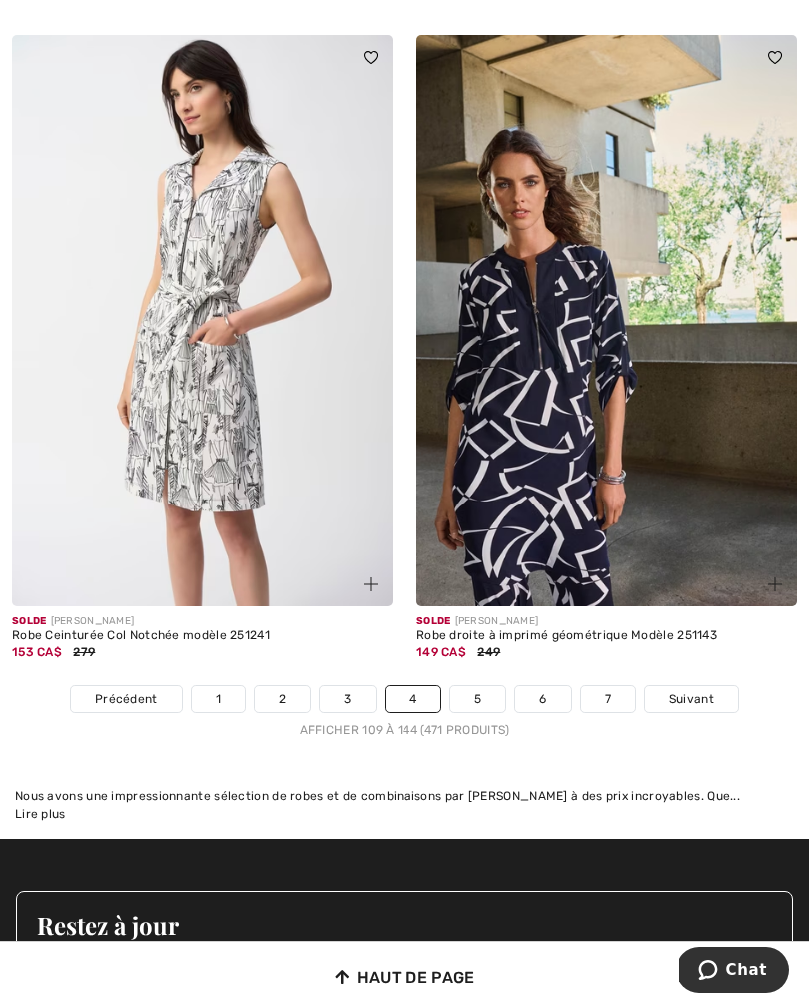
click at [481, 692] on link "5" at bounding box center [477, 699] width 55 height 26
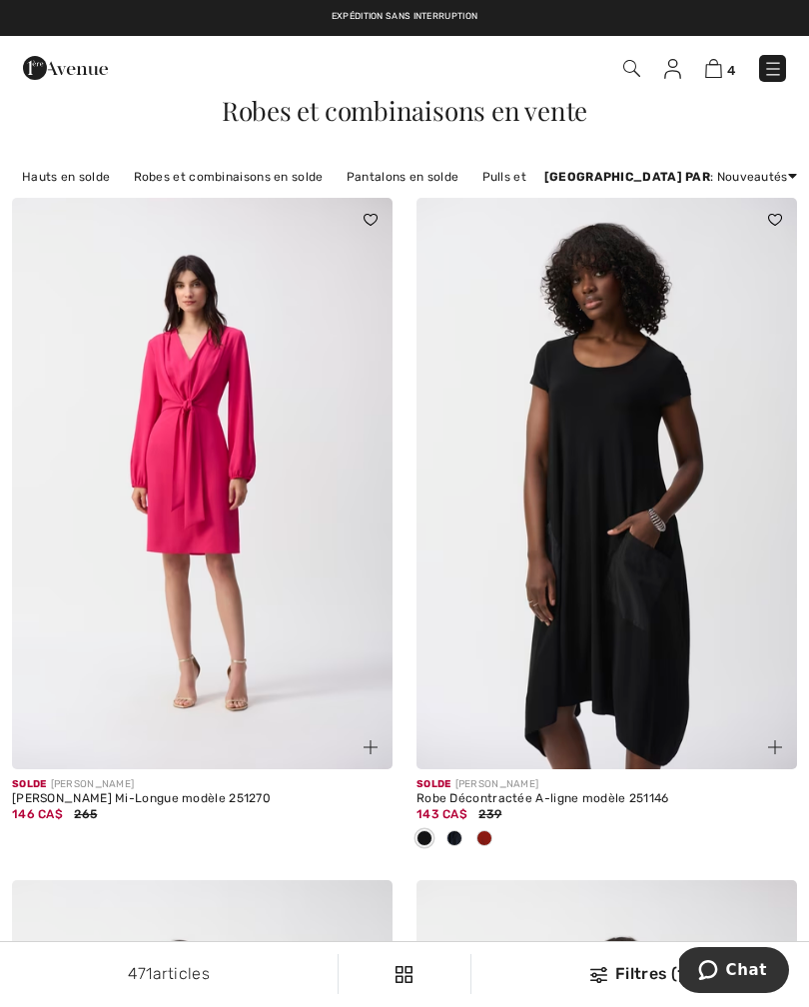
click at [704, 123] on div "Robes et combinaisons en vente" at bounding box center [404, 111] width 785 height 26
click at [565, 101] on span "Robes et combinaisons en vente" at bounding box center [404, 110] width 365 height 35
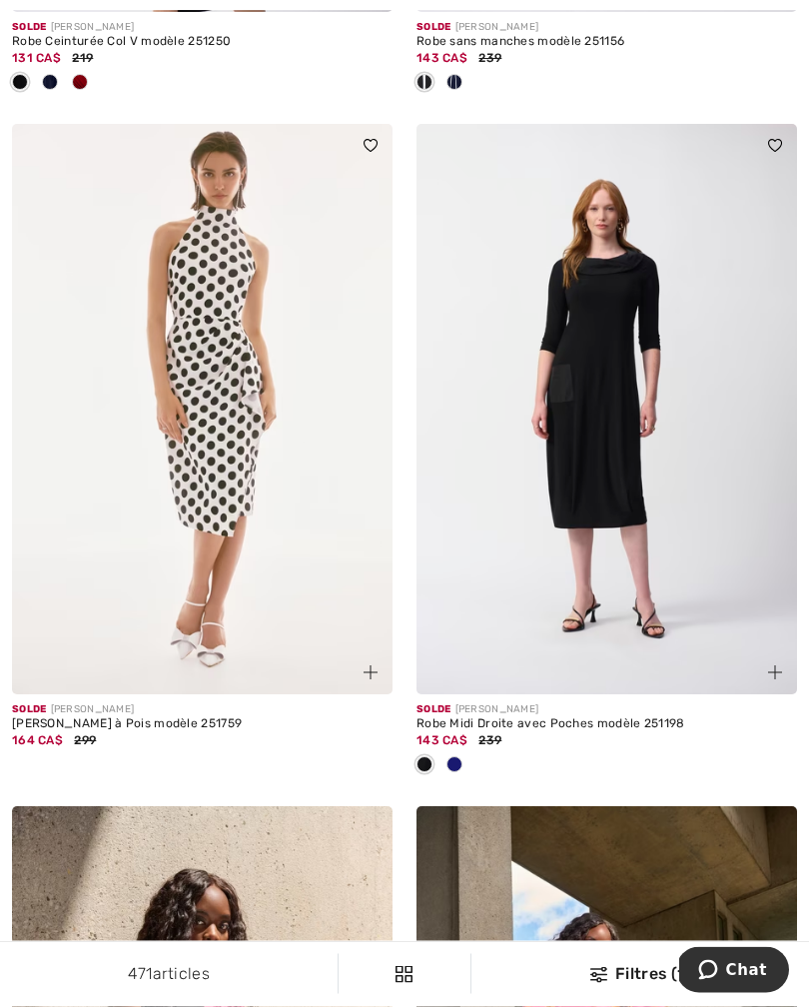
scroll to position [1439, 0]
click at [618, 451] on img at bounding box center [606, 409] width 380 height 571
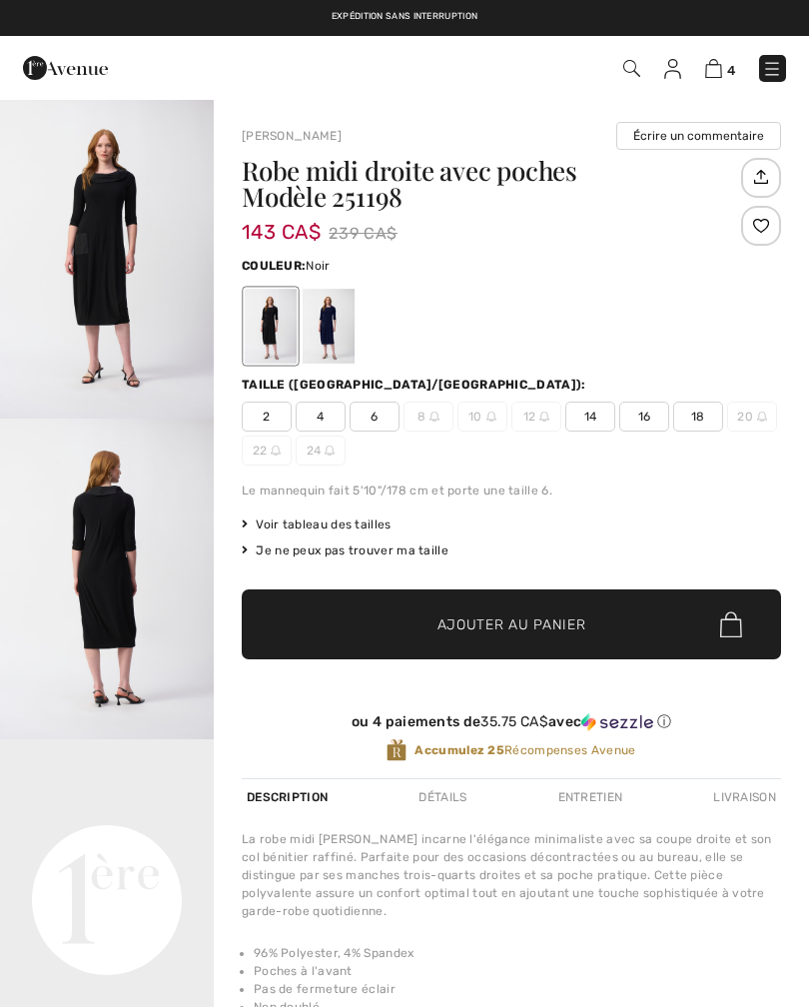
checkbox input "true"
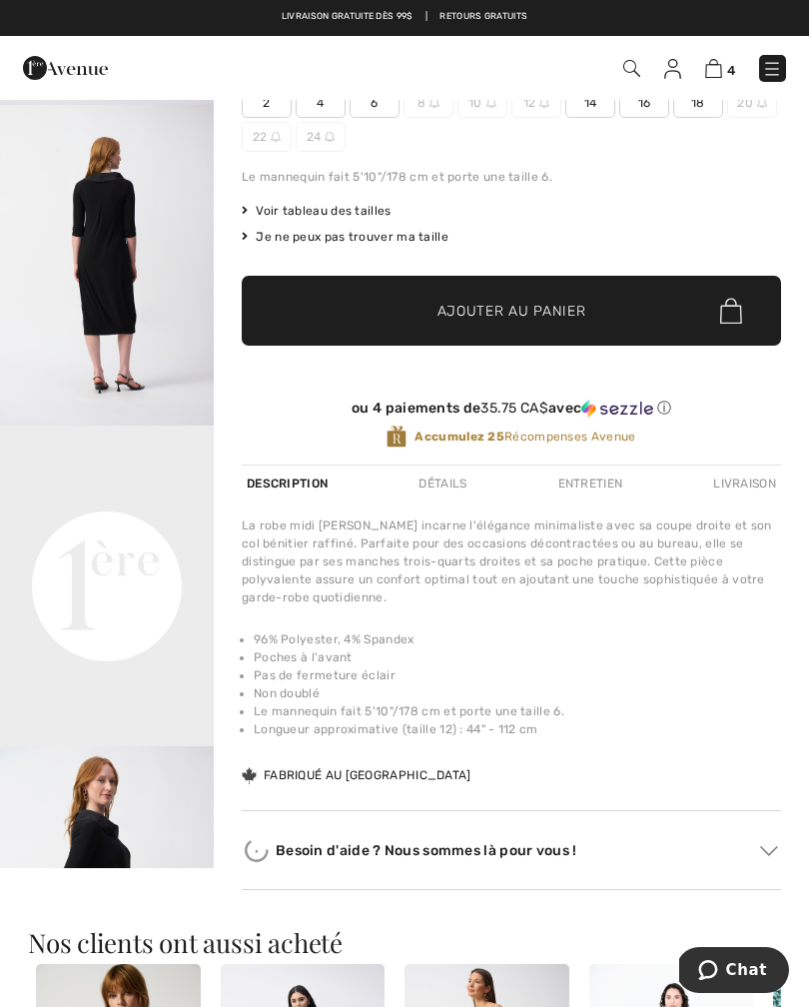
scroll to position [316, 0]
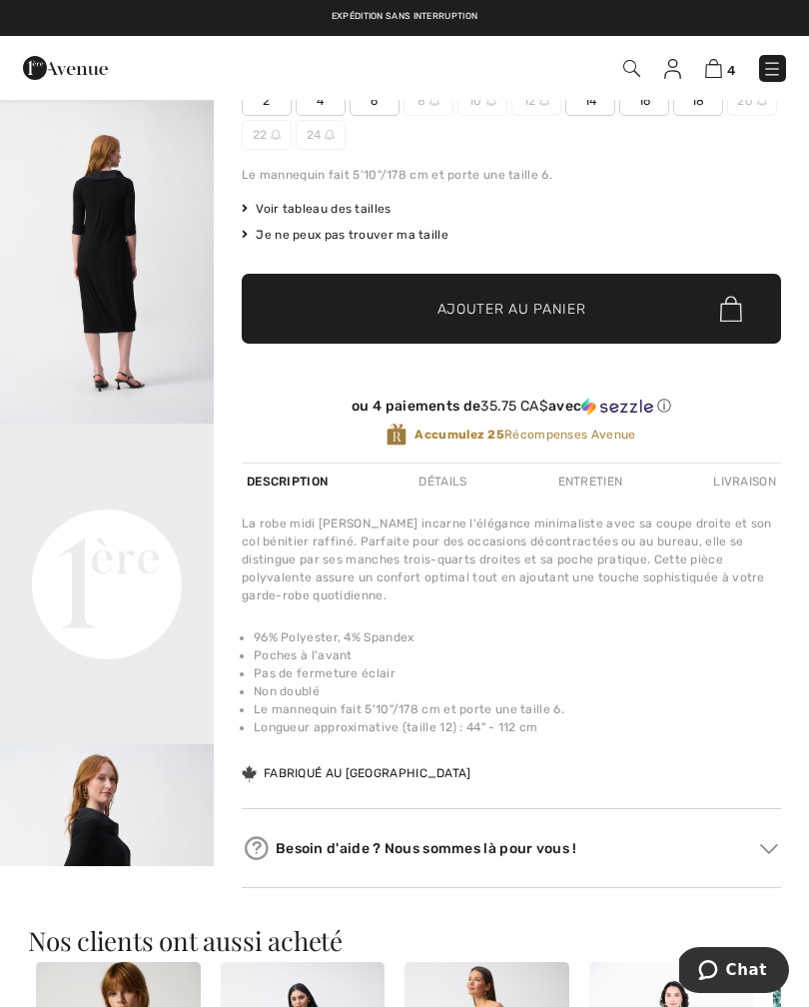
click at [500, 588] on div "La robe midi Joseph Ribkoff incarne l'élégance minimaliste avec sa coupe droite…" at bounding box center [511, 559] width 539 height 90
click at [549, 582] on div "La robe midi Joseph Ribkoff incarne l'élégance minimaliste avec sa coupe droite…" at bounding box center [511, 559] width 539 height 90
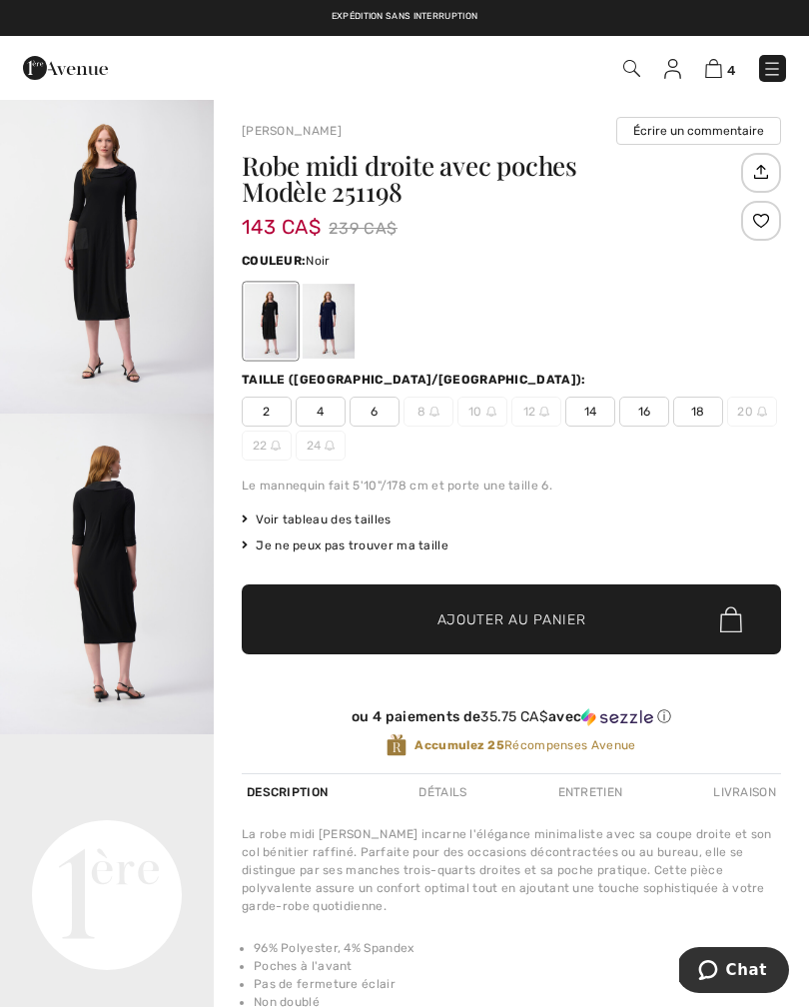
scroll to position [0, 0]
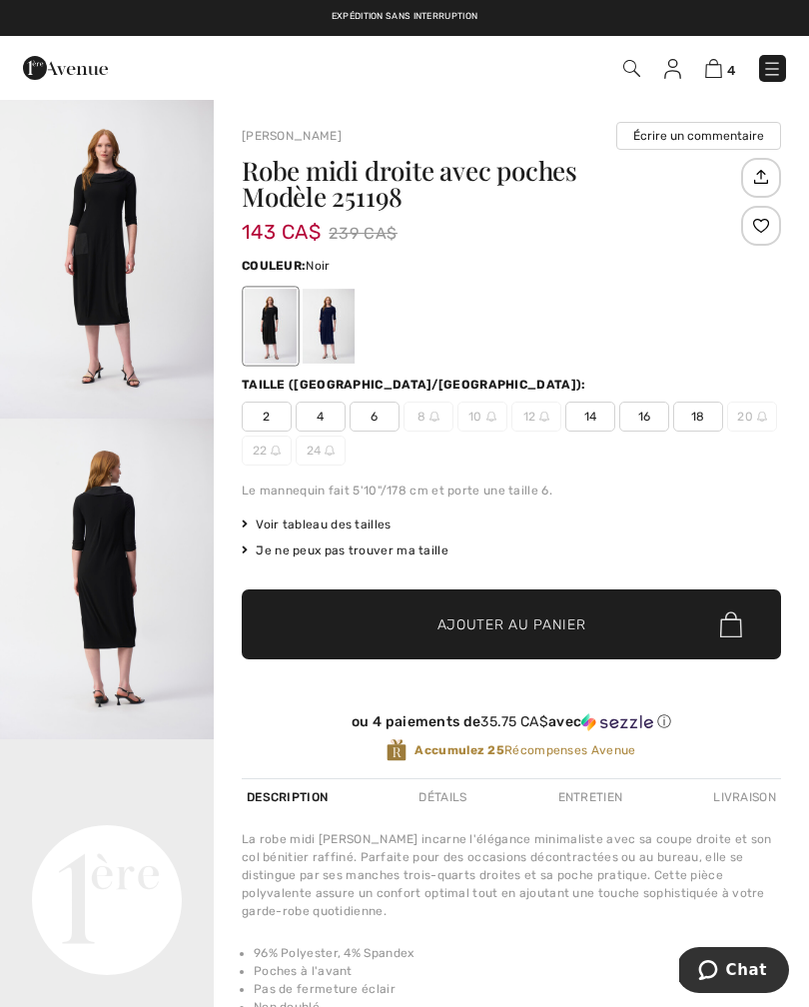
click at [701, 421] on span "18" at bounding box center [698, 416] width 50 height 30
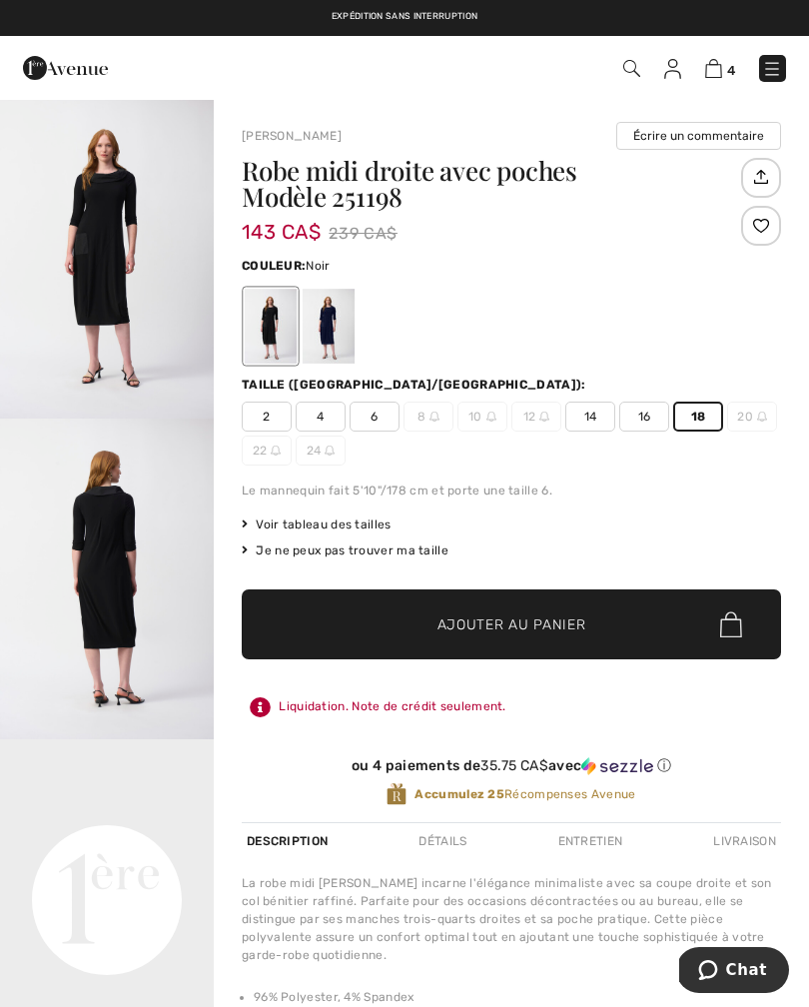
click at [557, 624] on span "Ajouter au panier" at bounding box center [511, 624] width 149 height 21
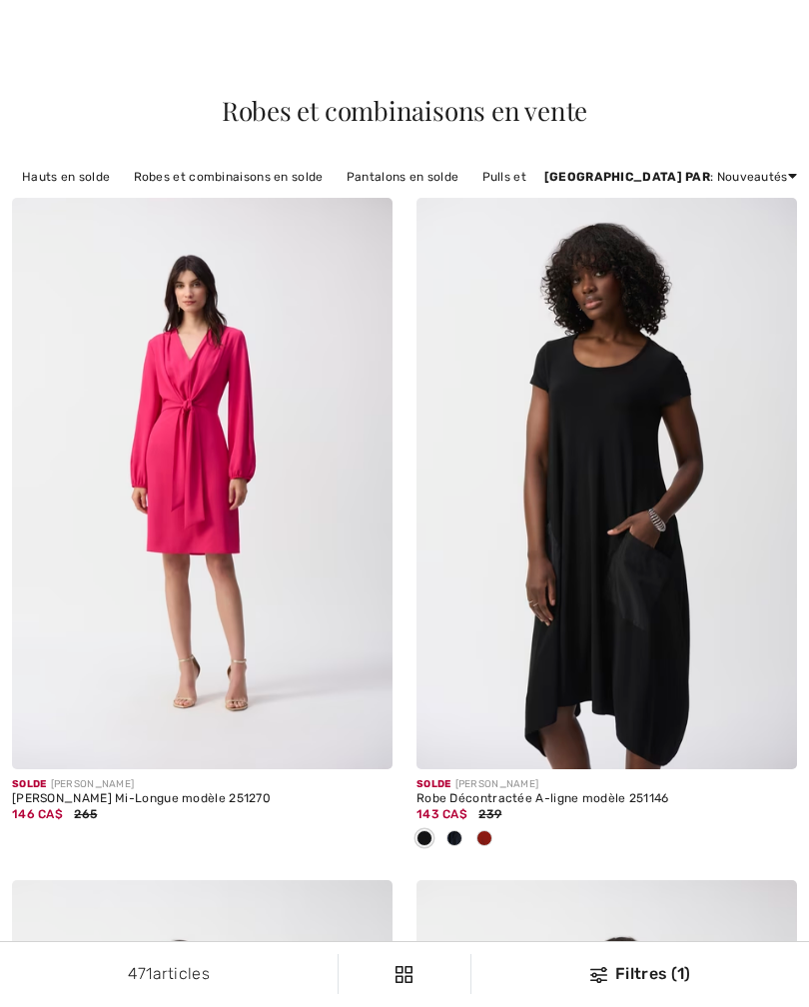
checkbox input "true"
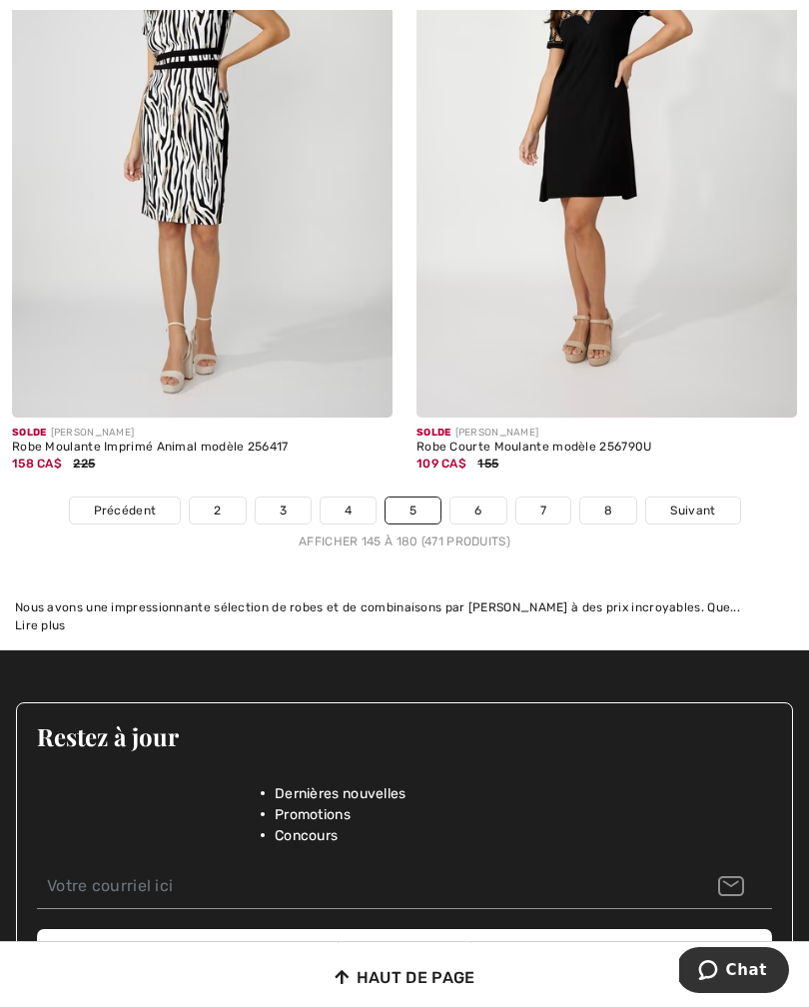
scroll to position [12244, 0]
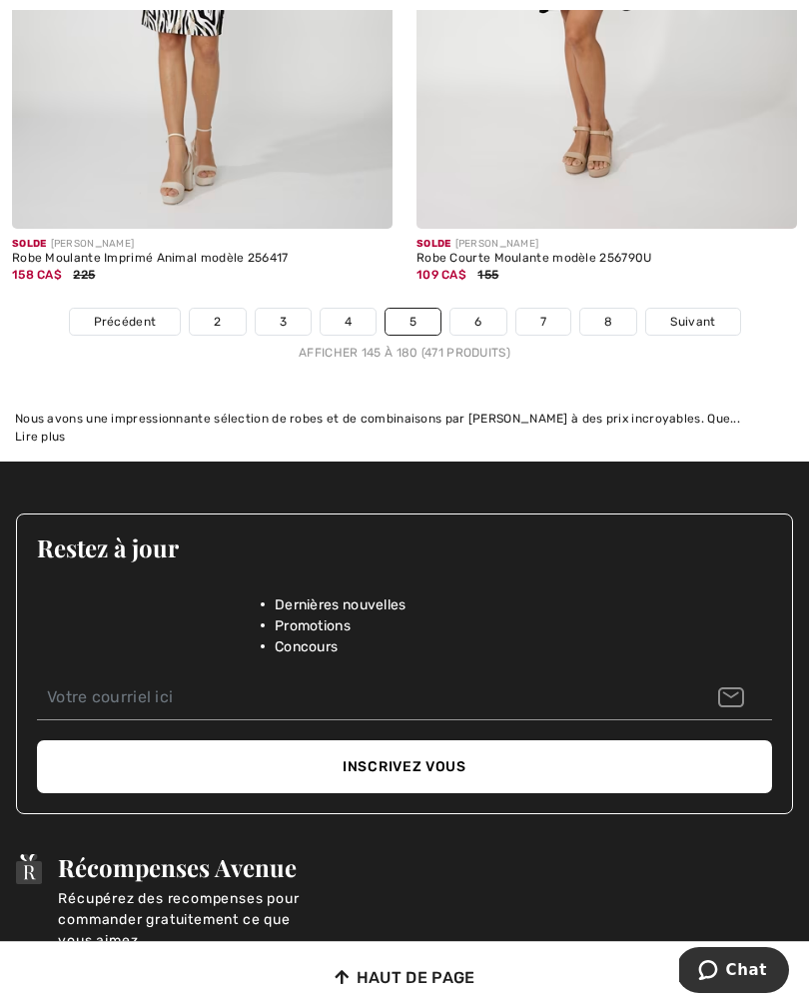
click at [474, 309] on link "6" at bounding box center [477, 322] width 55 height 26
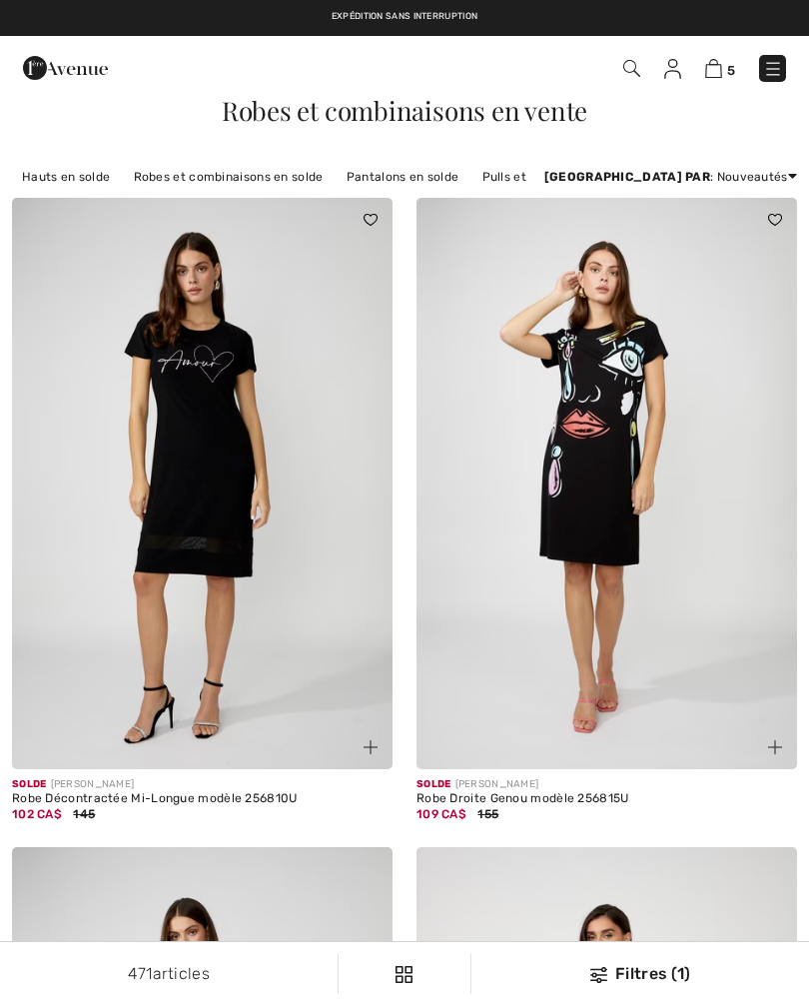
checkbox input "true"
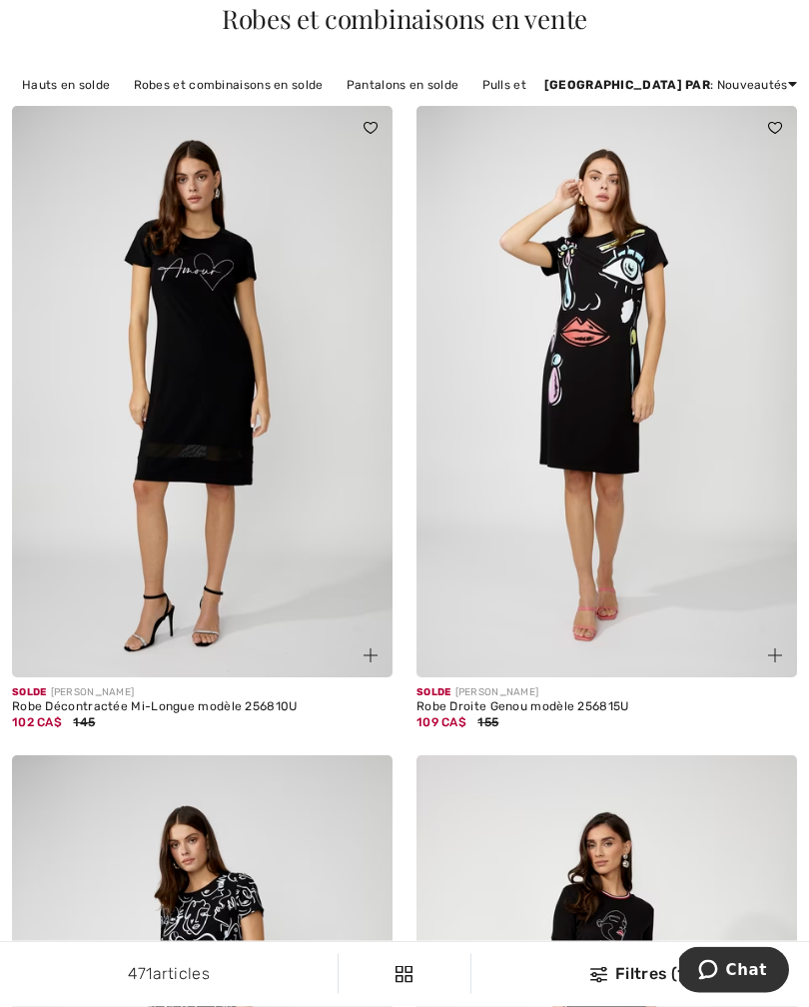
scroll to position [92, 0]
click at [764, 750] on div "Solde [PERSON_NAME] Robe Droite Genou modèle 256815U 109 CA$ 155" at bounding box center [606, 716] width 380 height 79
click at [630, 443] on img at bounding box center [606, 391] width 380 height 571
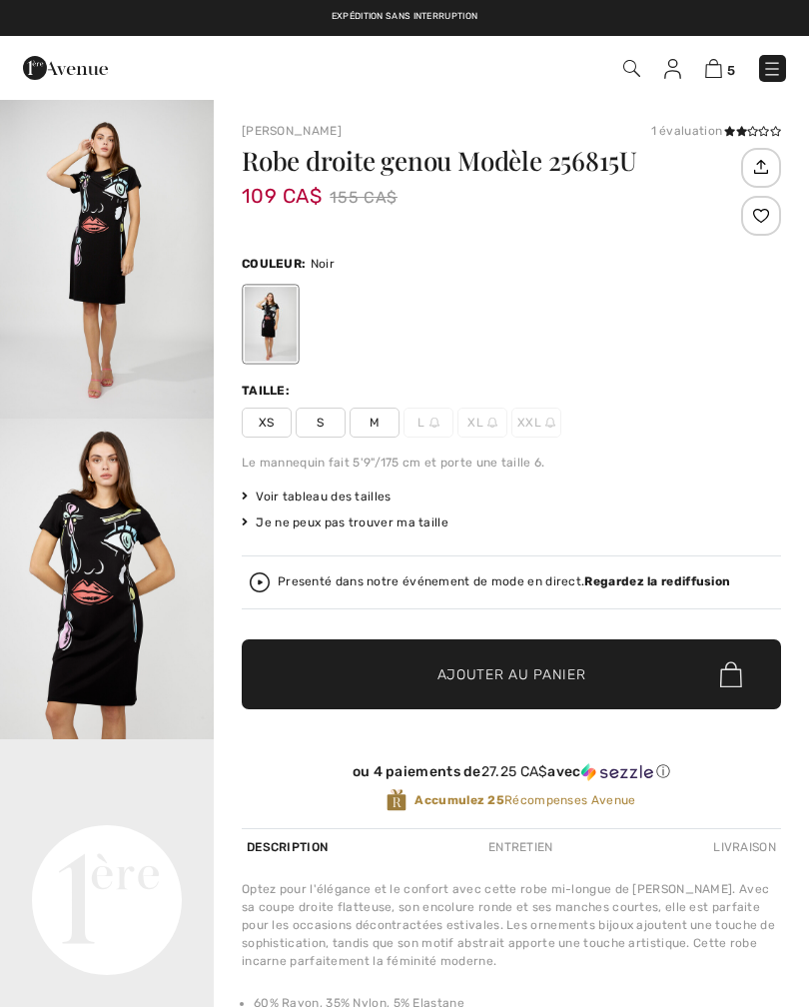
checkbox input "true"
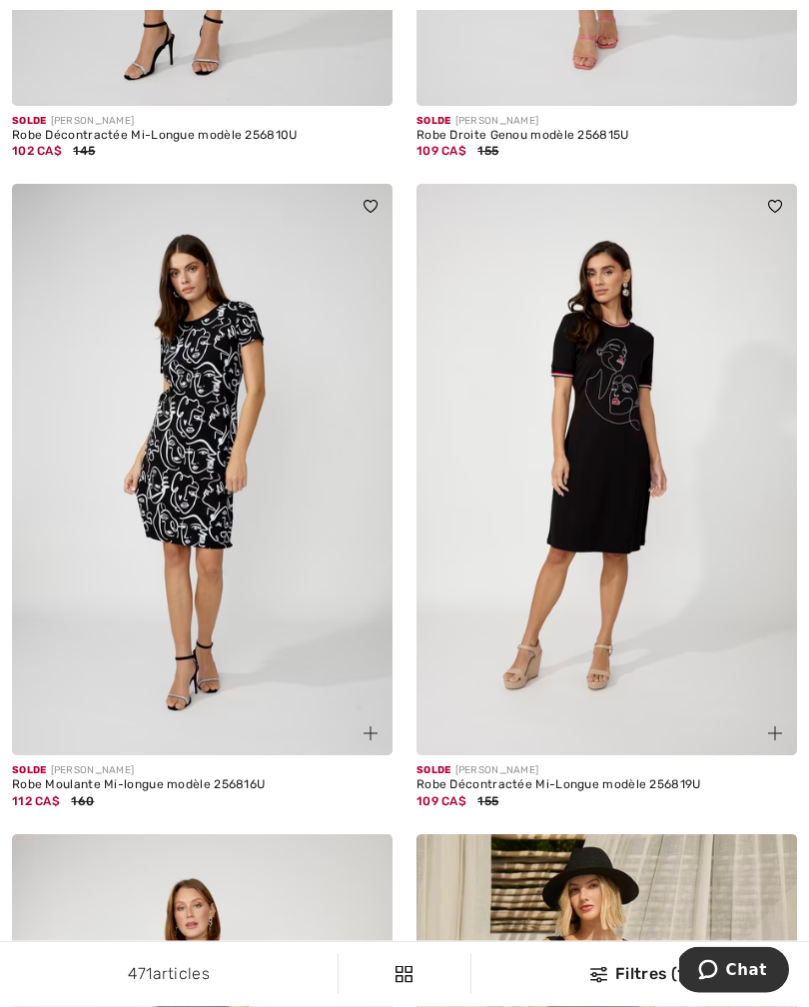
scroll to position [663, 0]
click at [618, 503] on img at bounding box center [606, 469] width 380 height 571
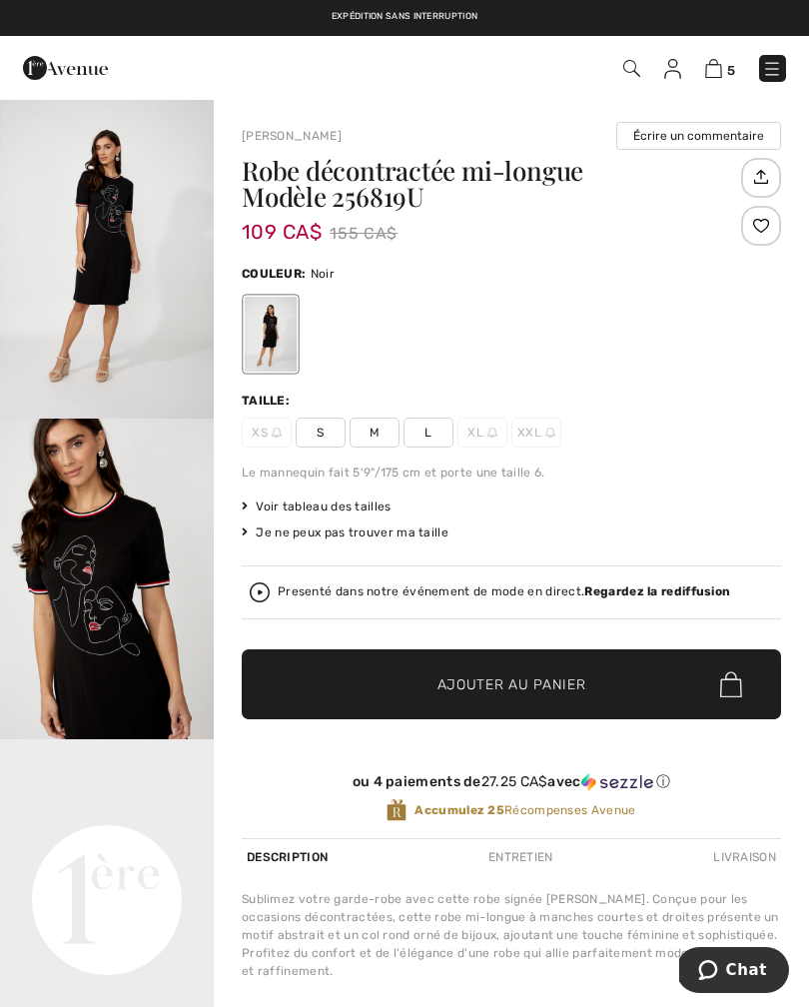
scroll to position [29, 0]
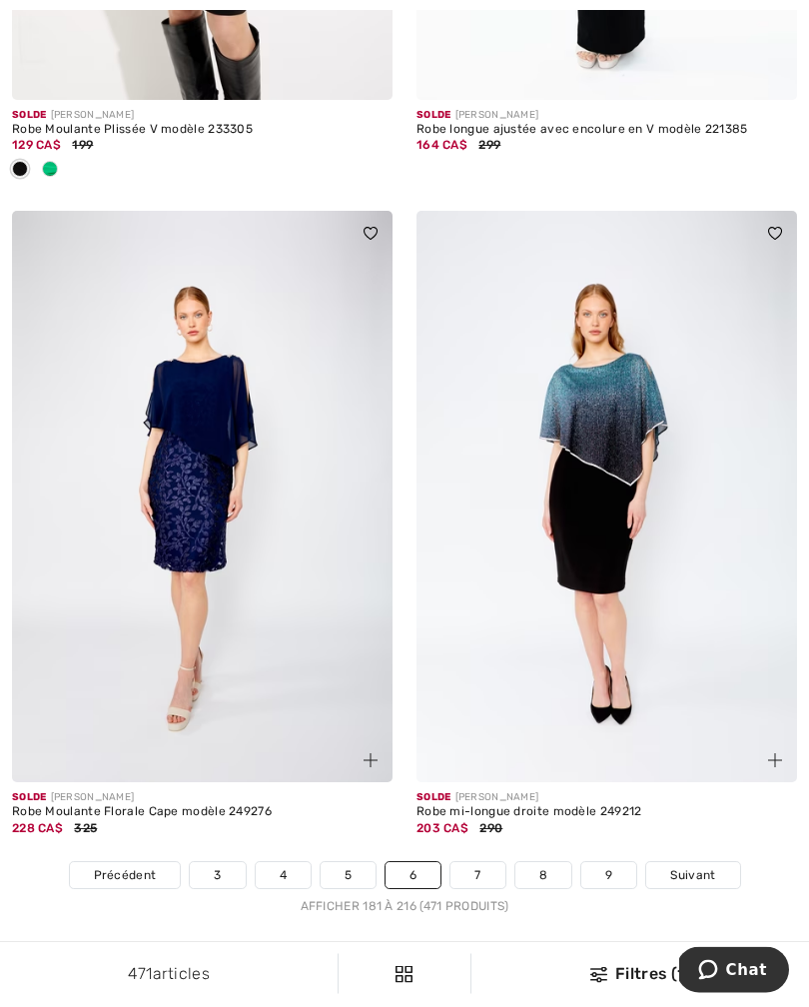
scroll to position [11506, 0]
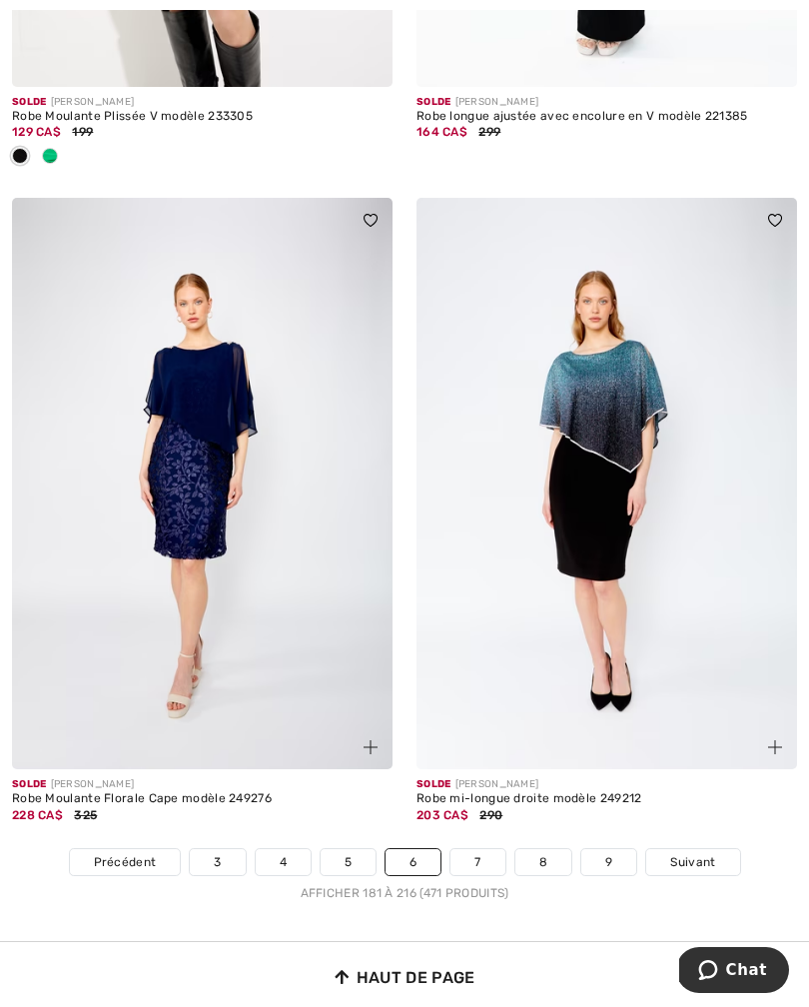
click at [477, 856] on link "7" at bounding box center [477, 862] width 54 height 26
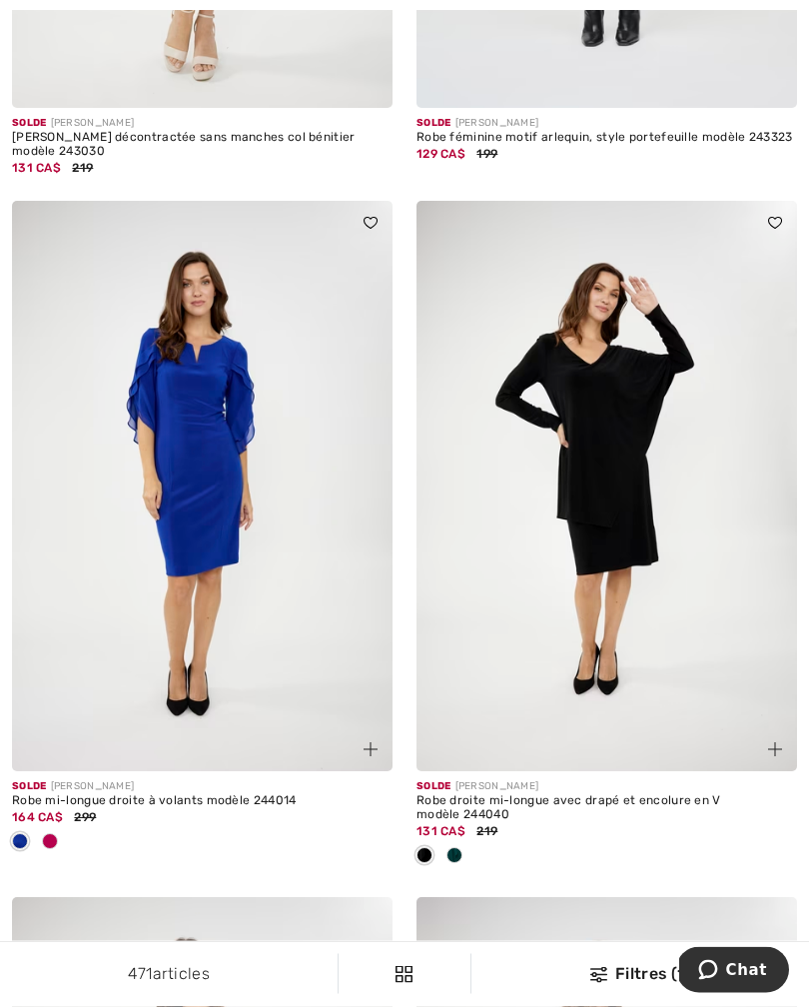
scroll to position [6706, 0]
click at [610, 468] on img at bounding box center [606, 486] width 380 height 571
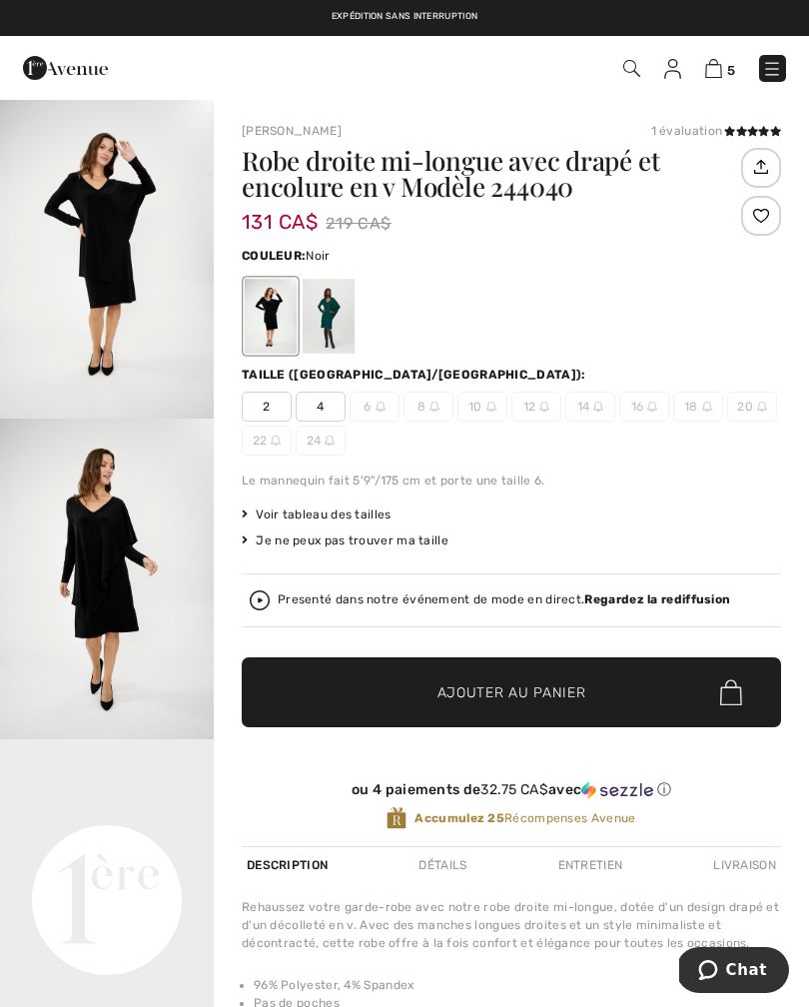
scroll to position [29, 0]
